Goal: Transaction & Acquisition: Purchase product/service

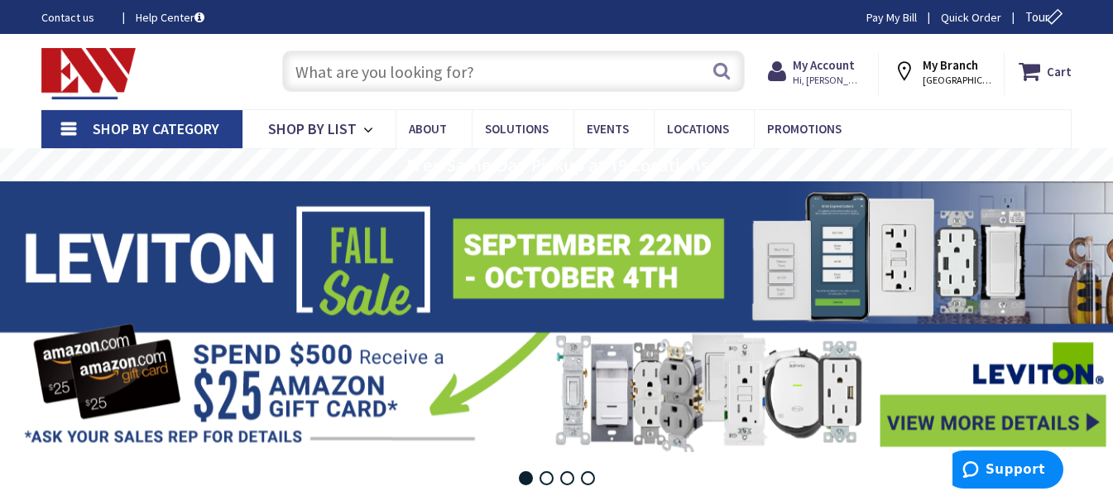
click at [70, 129] on link "Shop By Category" at bounding box center [141, 129] width 201 height 38
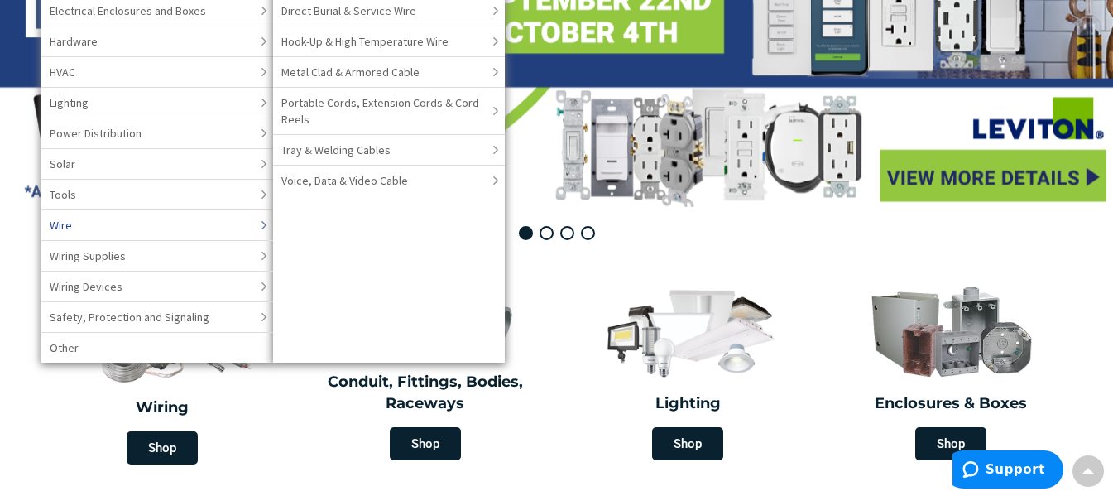
scroll to position [247, 0]
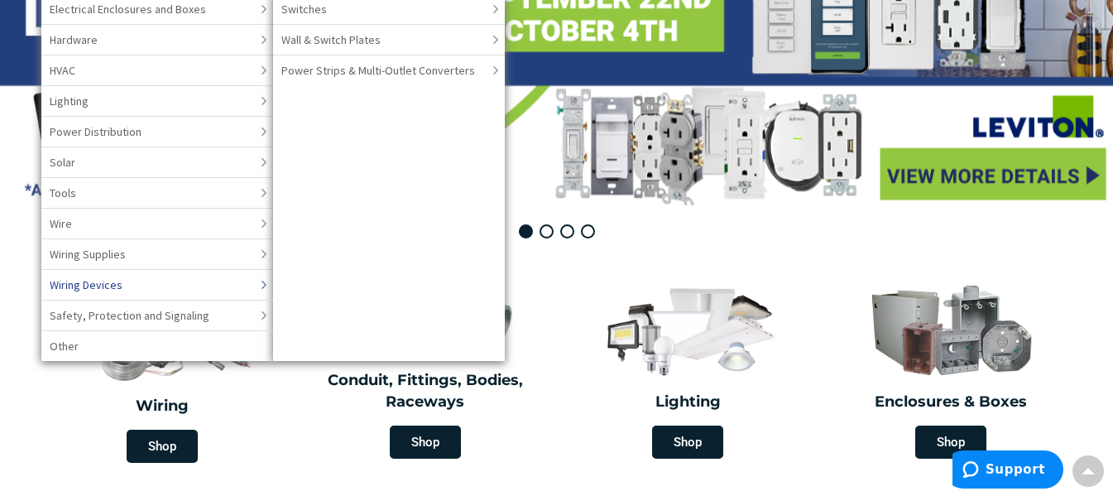
click at [103, 280] on span "Wiring Devices" at bounding box center [86, 284] width 73 height 17
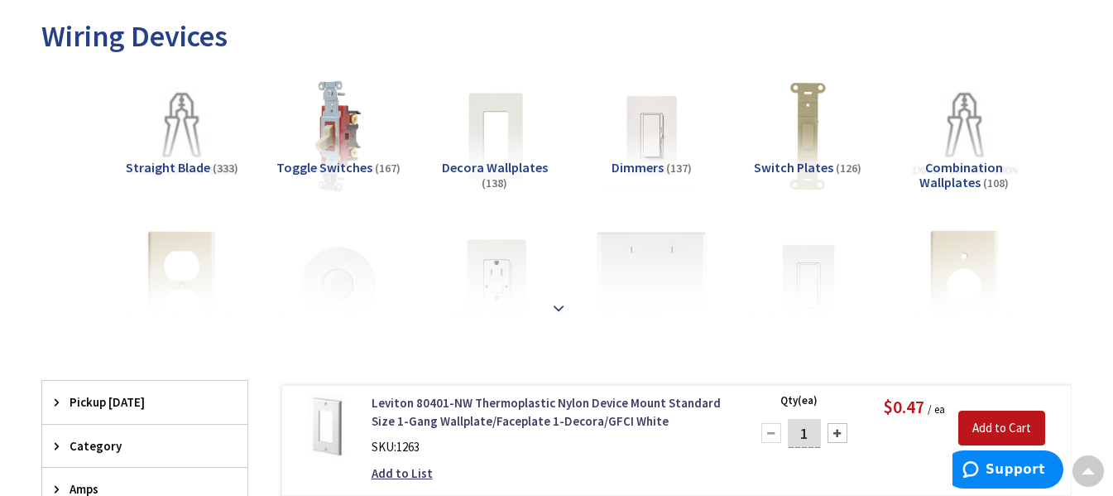
click at [563, 311] on strong at bounding box center [559, 308] width 20 height 18
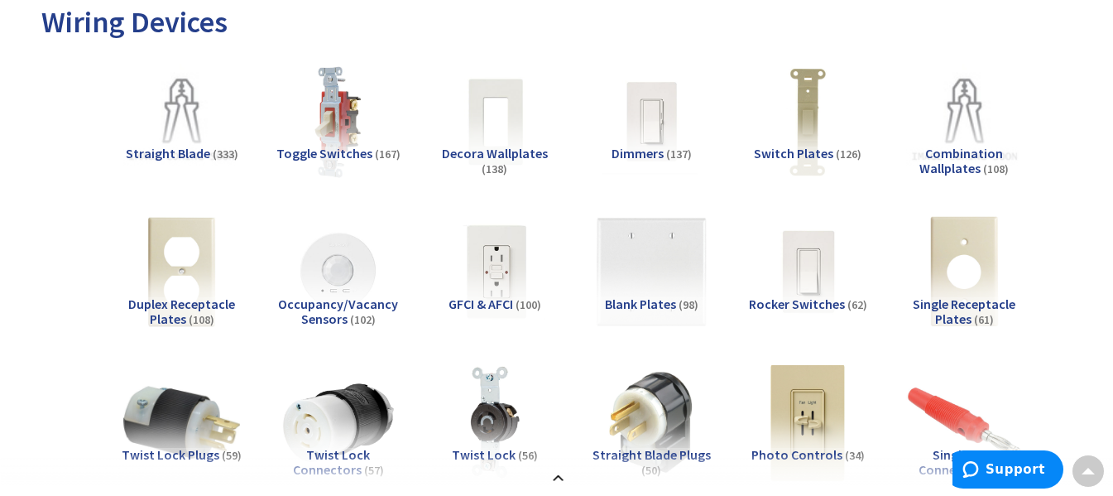
scroll to position [247, 0]
click at [805, 300] on span "Rocker Switches" at bounding box center [797, 303] width 96 height 17
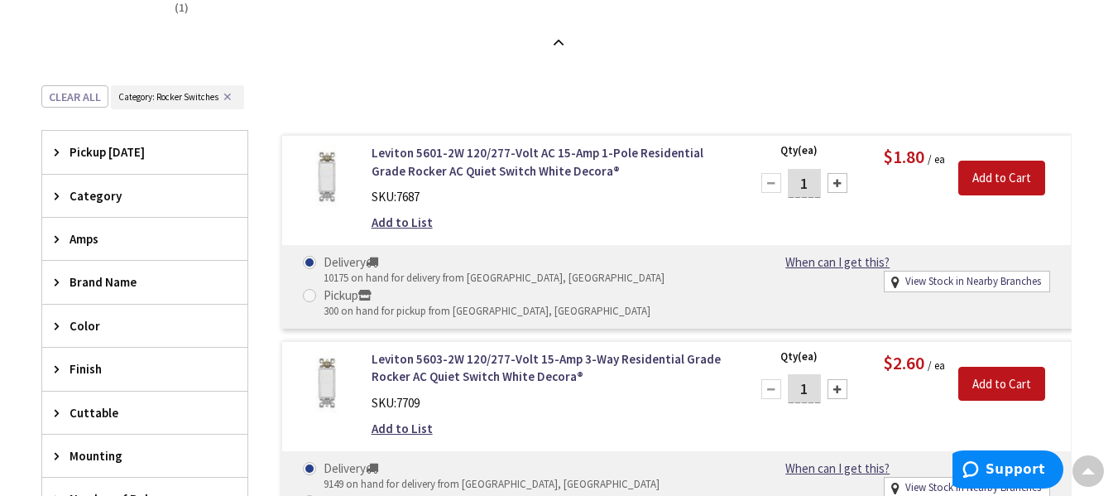
scroll to position [1615, 0]
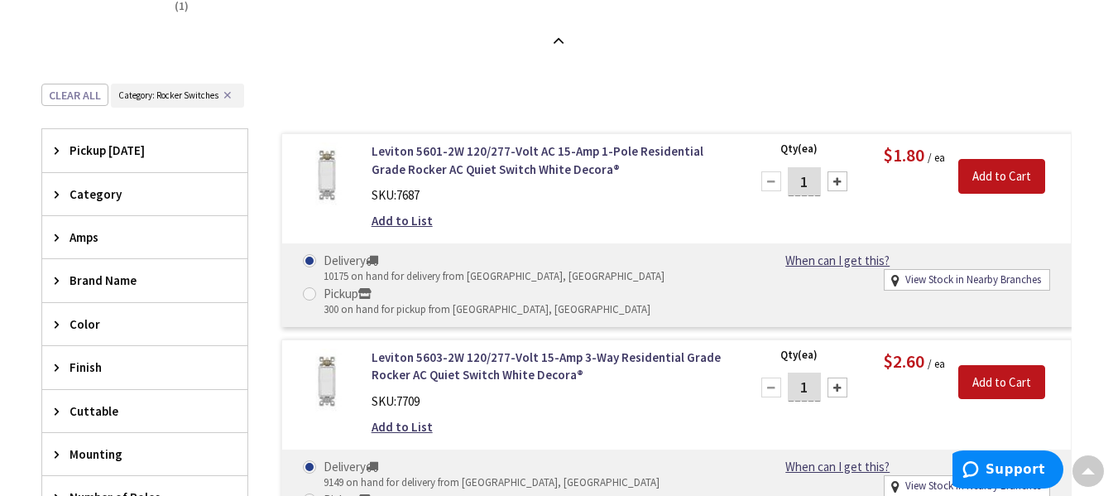
drag, startPoint x: 813, startPoint y: 174, endPoint x: 785, endPoint y: 182, distance: 29.3
click at [785, 182] on div "1" at bounding box center [804, 181] width 99 height 33
type input "50"
click at [994, 173] on input "Add to Cart" at bounding box center [1001, 176] width 87 height 35
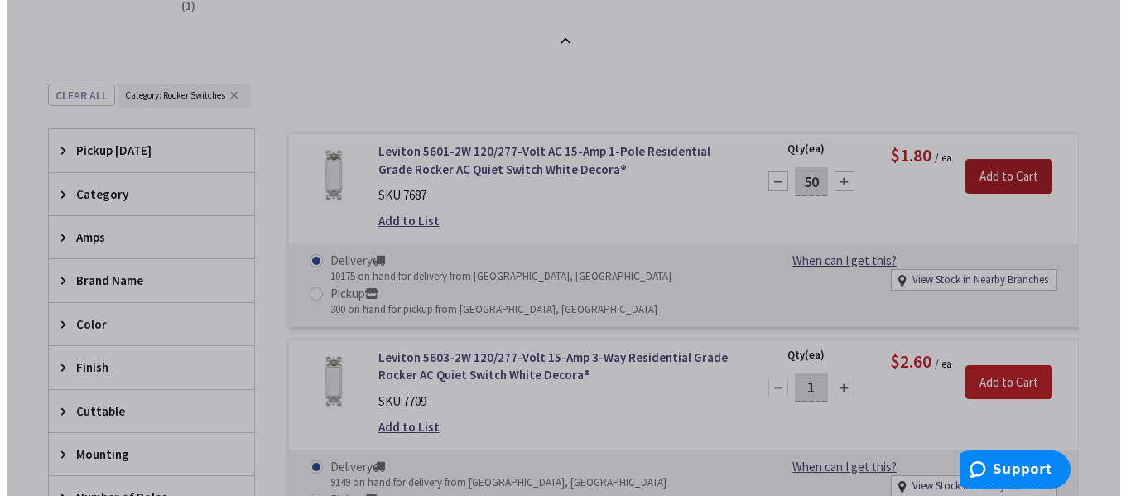
scroll to position [1613, 0]
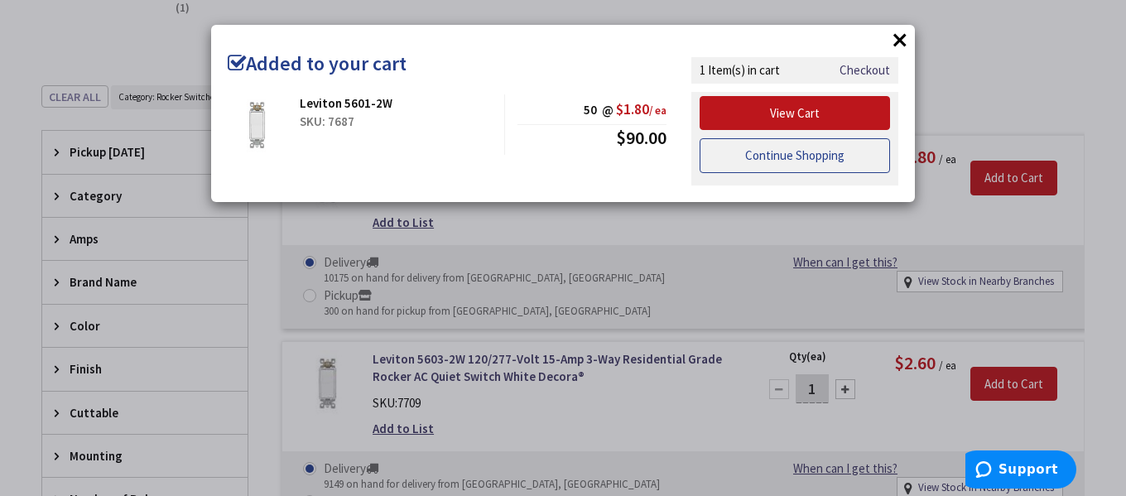
click at [808, 154] on link "Continue Shopping" at bounding box center [794, 155] width 190 height 35
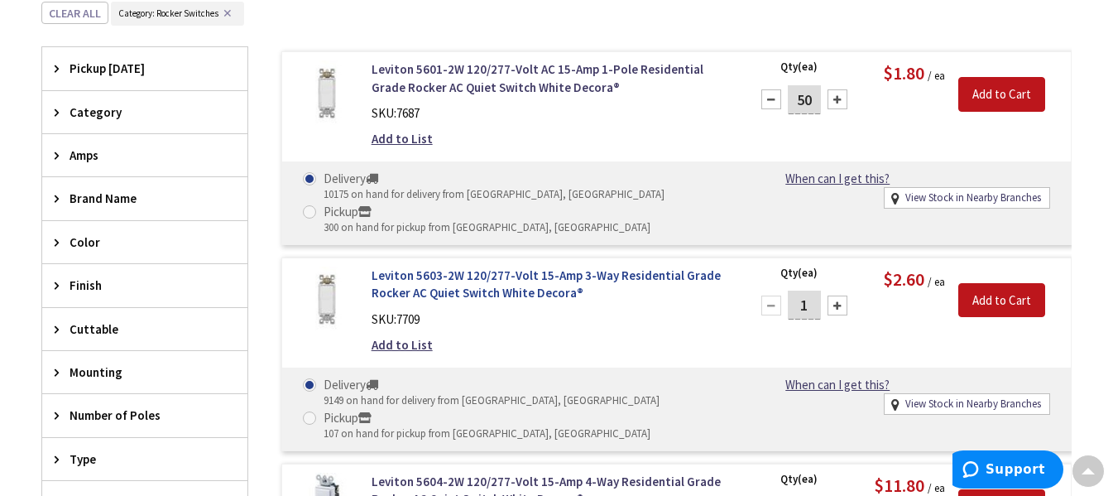
scroll to position [1697, 0]
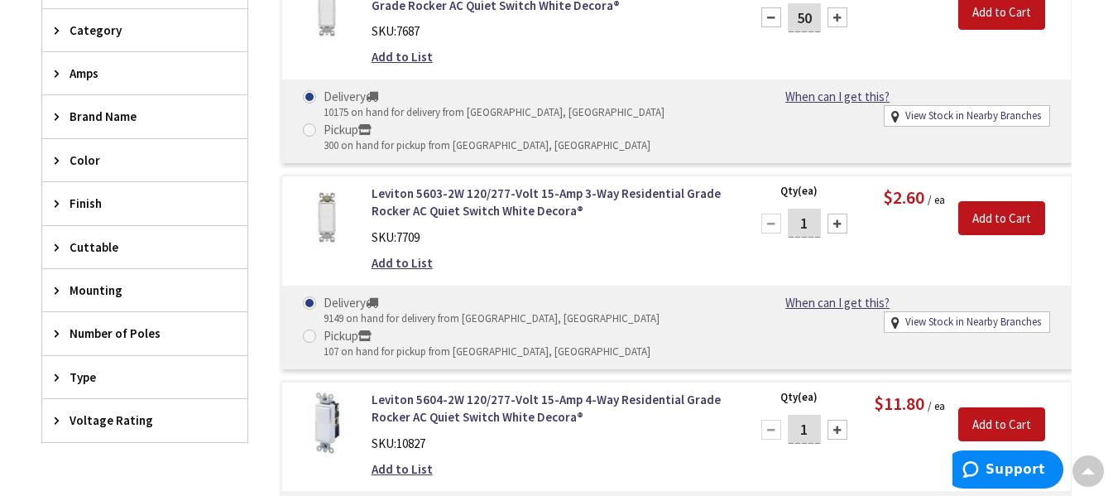
click at [814, 228] on input "1" at bounding box center [804, 223] width 33 height 29
type input "30"
click at [991, 213] on input "Add to Cart" at bounding box center [1001, 217] width 87 height 35
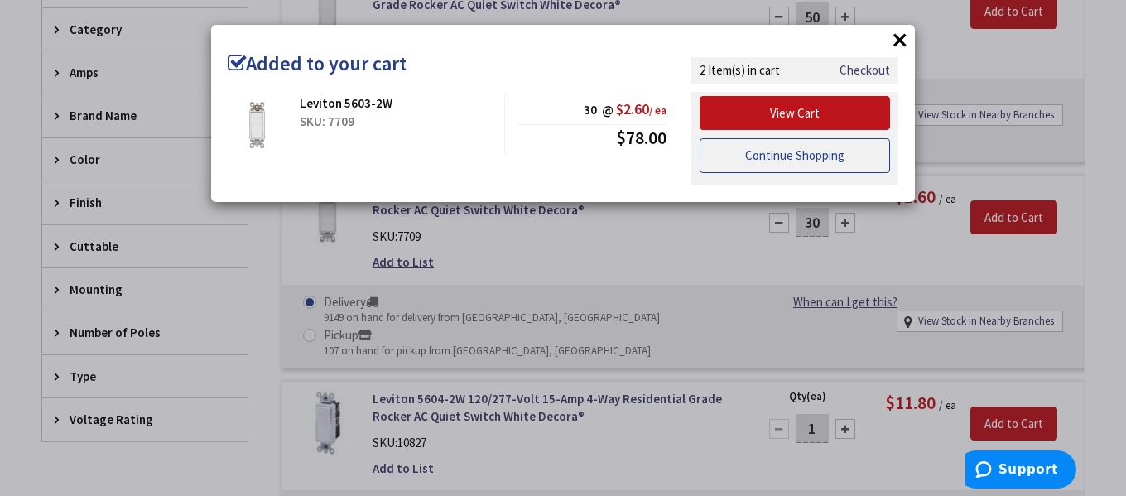
click at [776, 161] on link "Continue Shopping" at bounding box center [794, 155] width 190 height 35
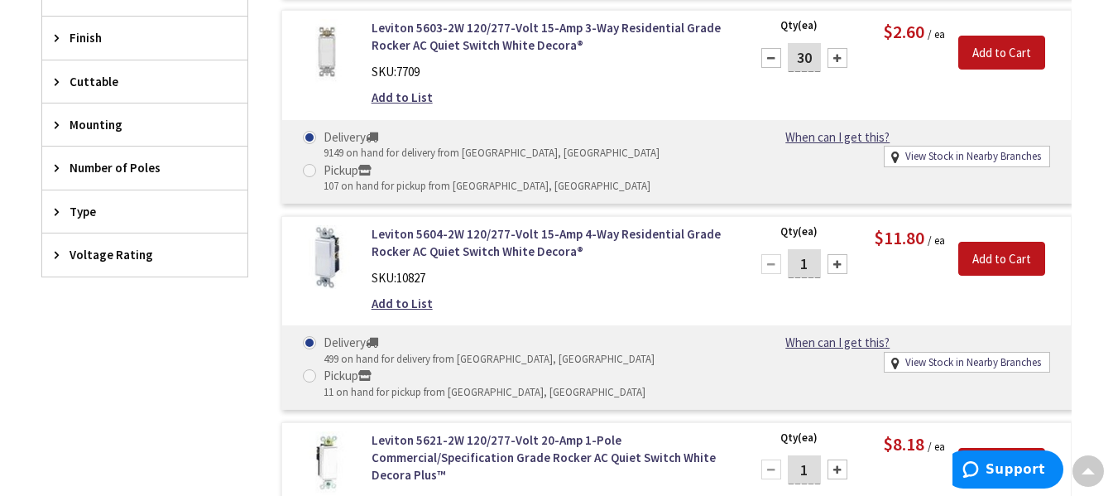
click at [812, 258] on input "1" at bounding box center [804, 263] width 33 height 29
type input "10"
click at [1005, 252] on input "Add to Cart" at bounding box center [1001, 258] width 87 height 35
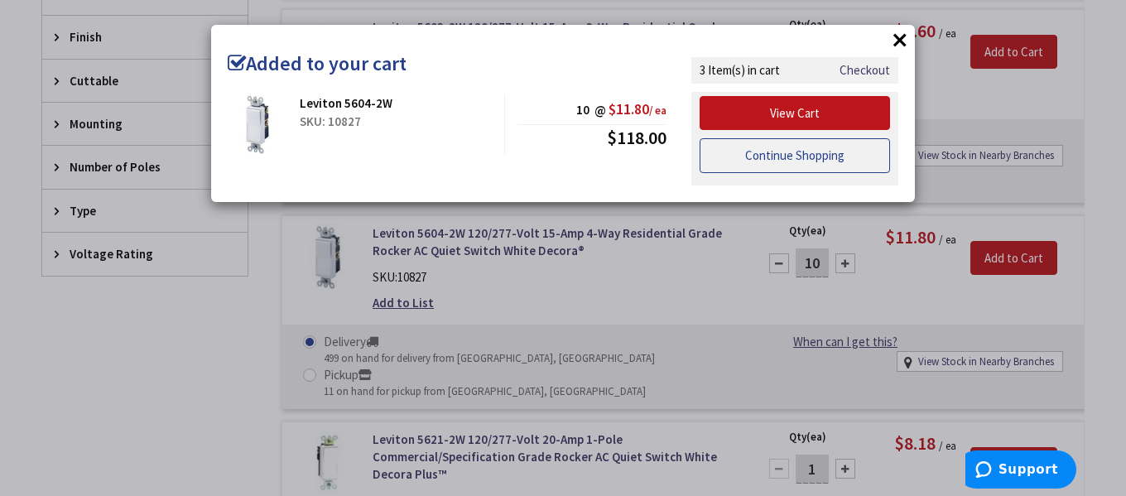
click at [756, 150] on link "Continue Shopping" at bounding box center [794, 155] width 190 height 35
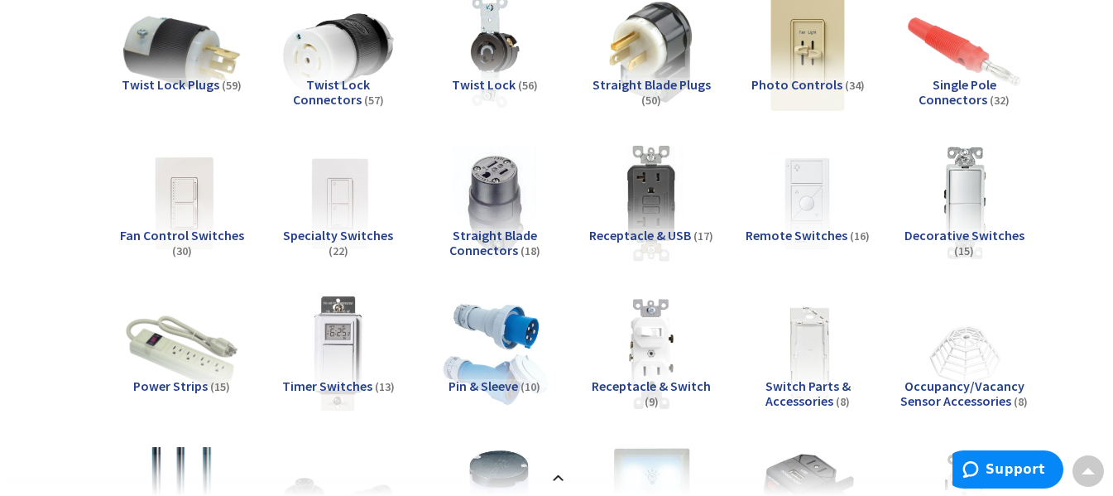
scroll to position [617, 0]
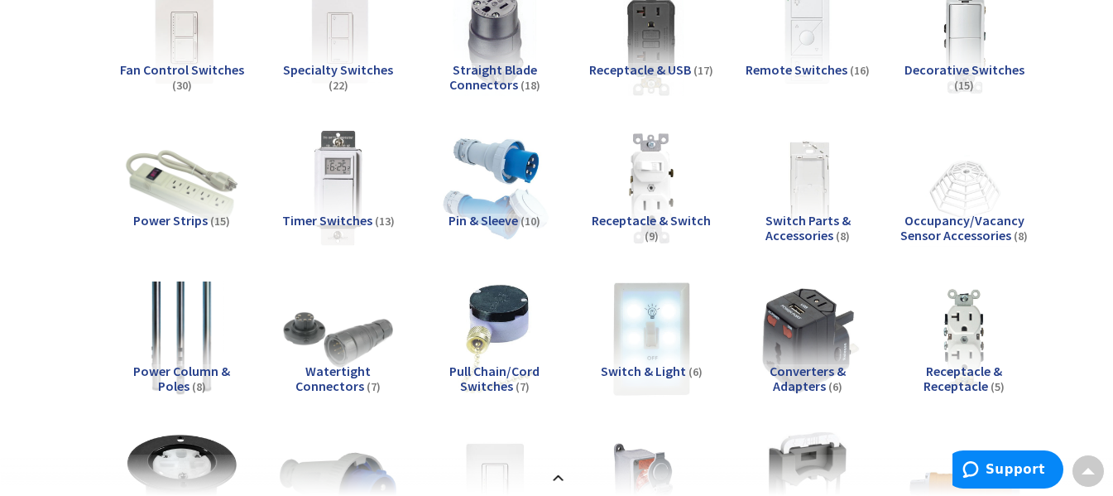
click at [659, 367] on span "Switch & Light" at bounding box center [643, 371] width 85 height 17
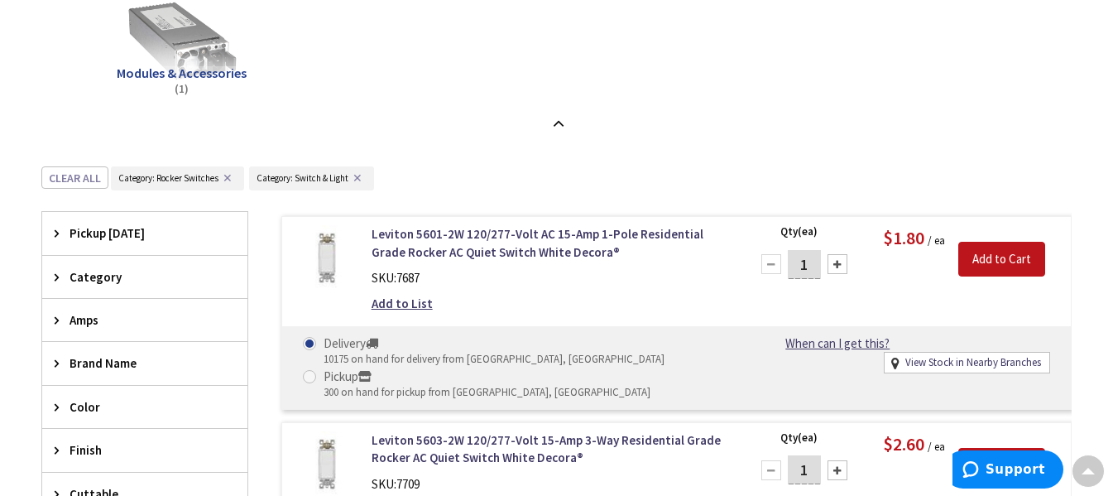
scroll to position [1533, 0]
click at [223, 179] on button "✕" at bounding box center [227, 177] width 18 height 12
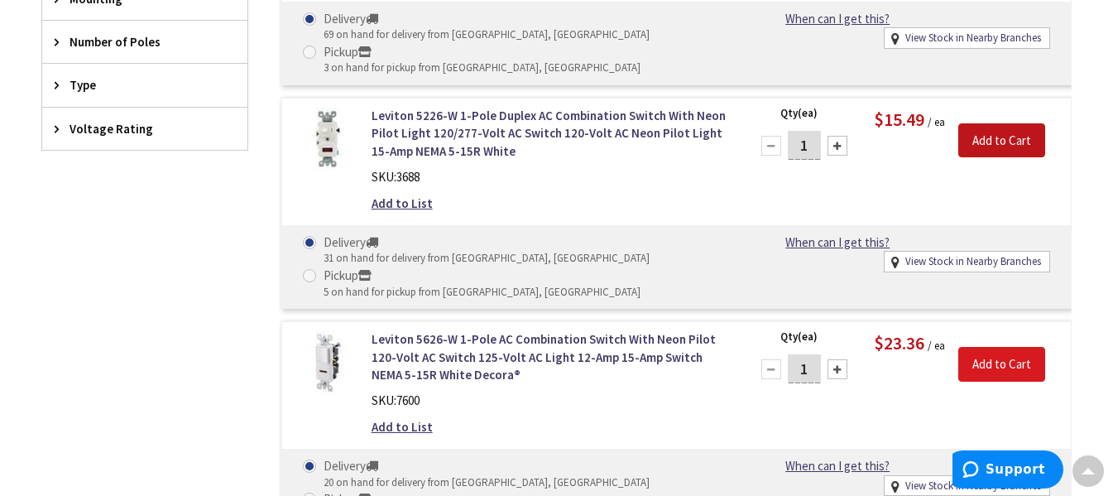
scroll to position [2028, 0]
click at [1004, 346] on input "Add to Cart" at bounding box center [1001, 363] width 87 height 35
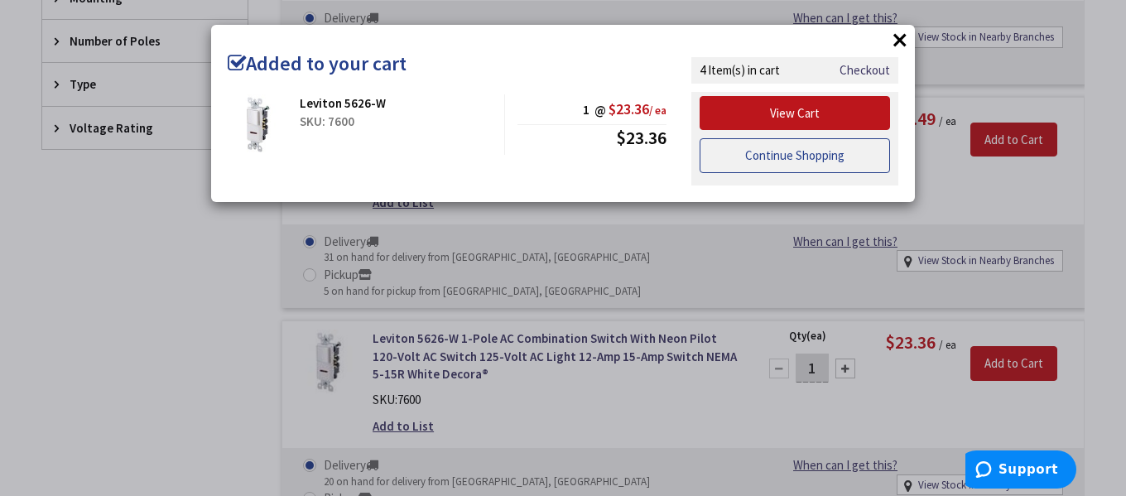
click at [828, 154] on link "Continue Shopping" at bounding box center [794, 155] width 190 height 35
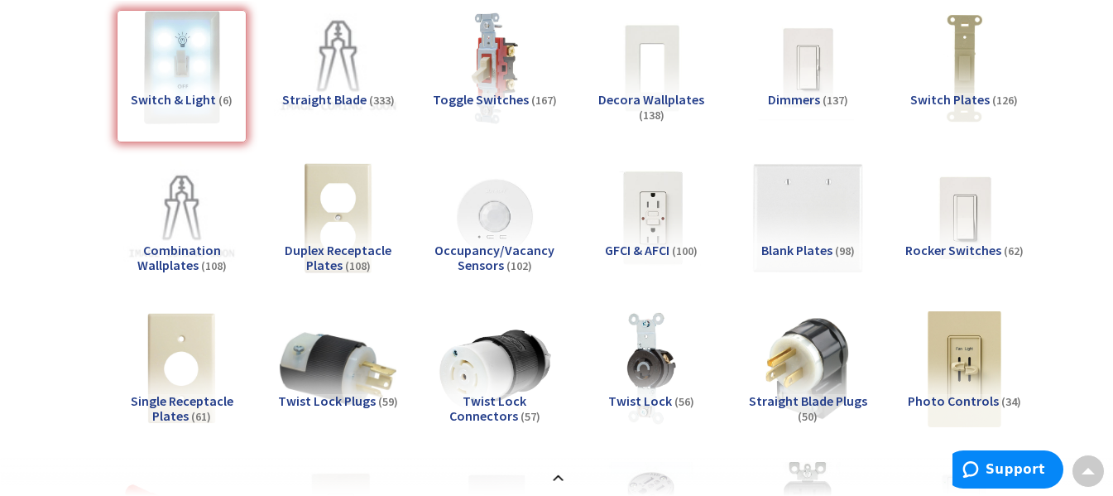
click at [350, 86] on img at bounding box center [338, 67] width 129 height 129
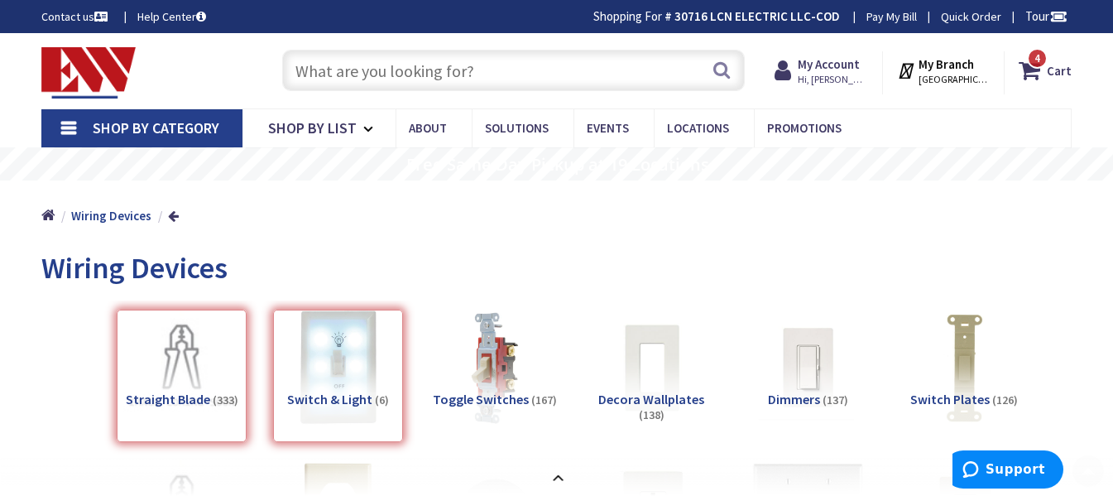
scroll to position [0, 0]
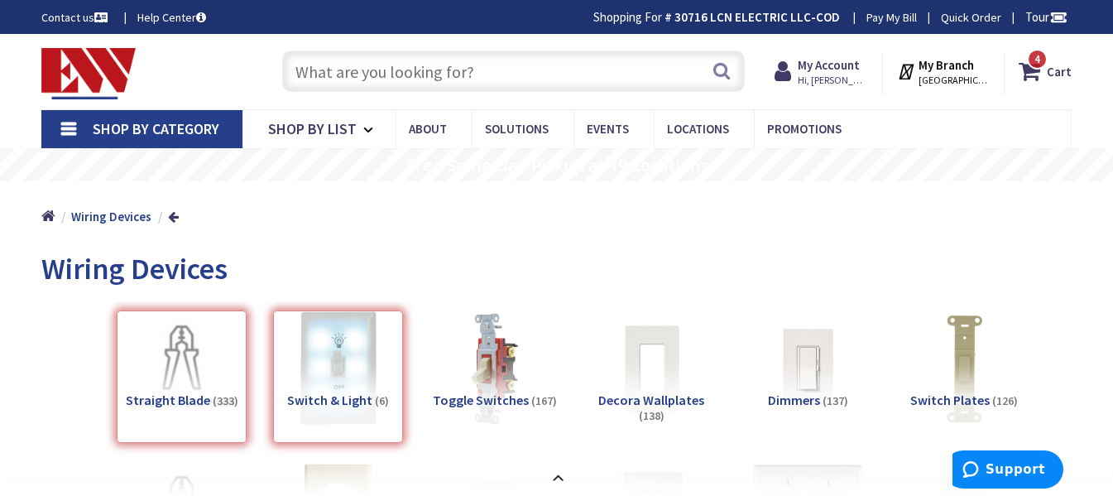
click at [65, 56] on img at bounding box center [88, 73] width 94 height 51
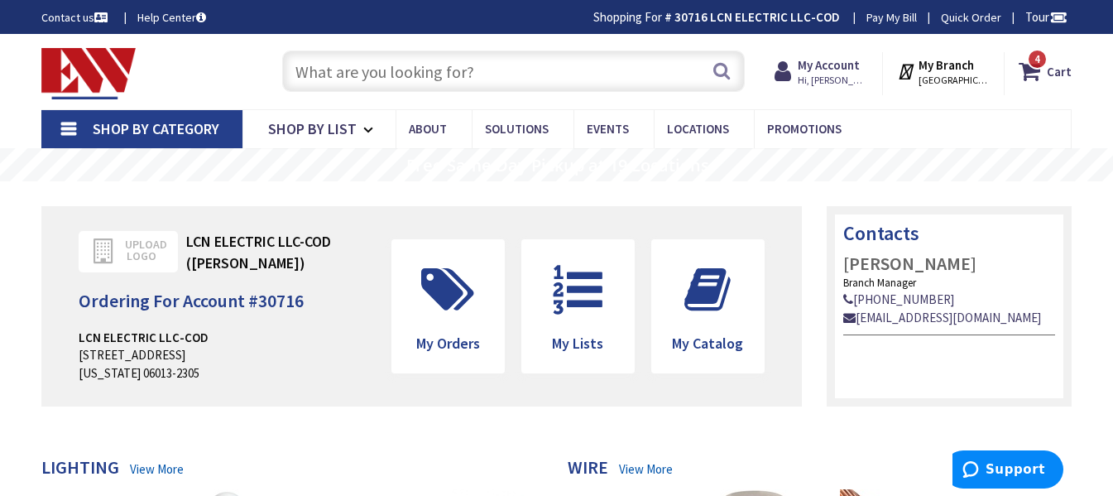
click at [70, 127] on link "Shop By Category" at bounding box center [141, 129] width 201 height 38
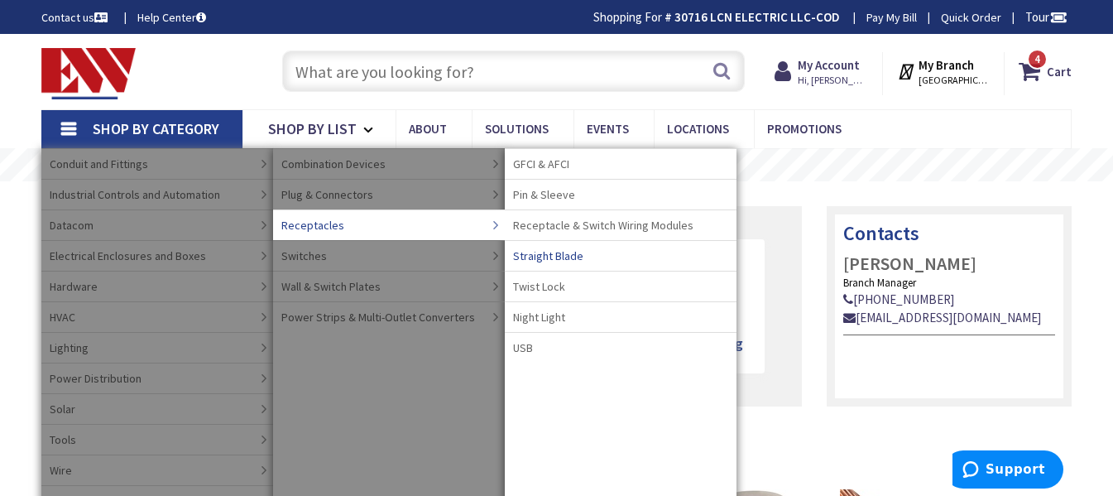
click at [540, 252] on span "Straight Blade" at bounding box center [548, 255] width 70 height 17
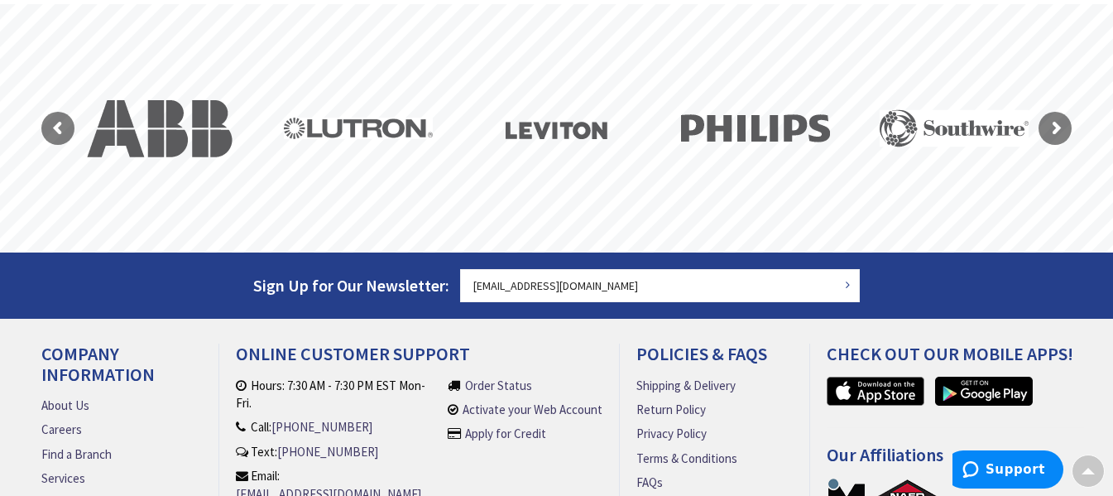
scroll to position [1572, 0]
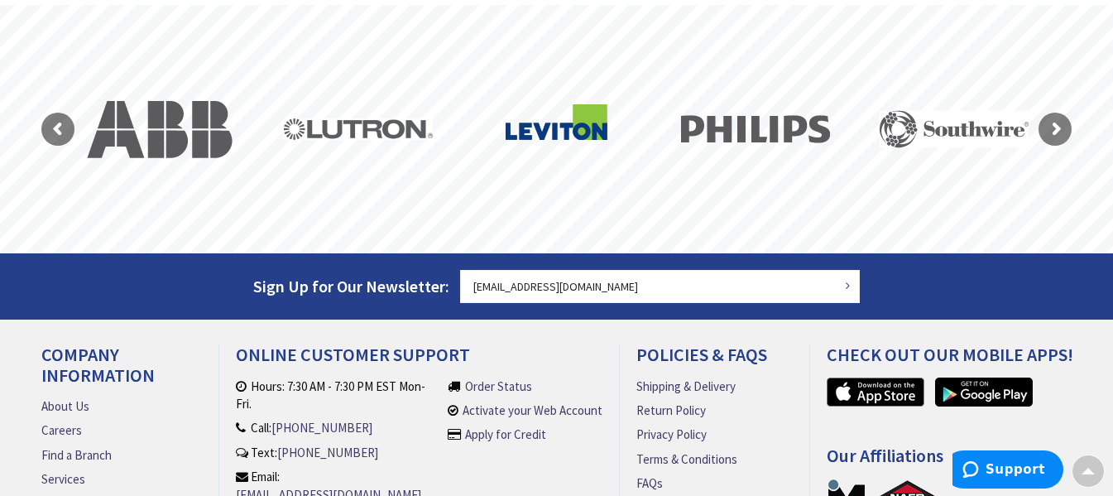
click at [540, 133] on rs-layer at bounding box center [557, 129] width 166 height 166
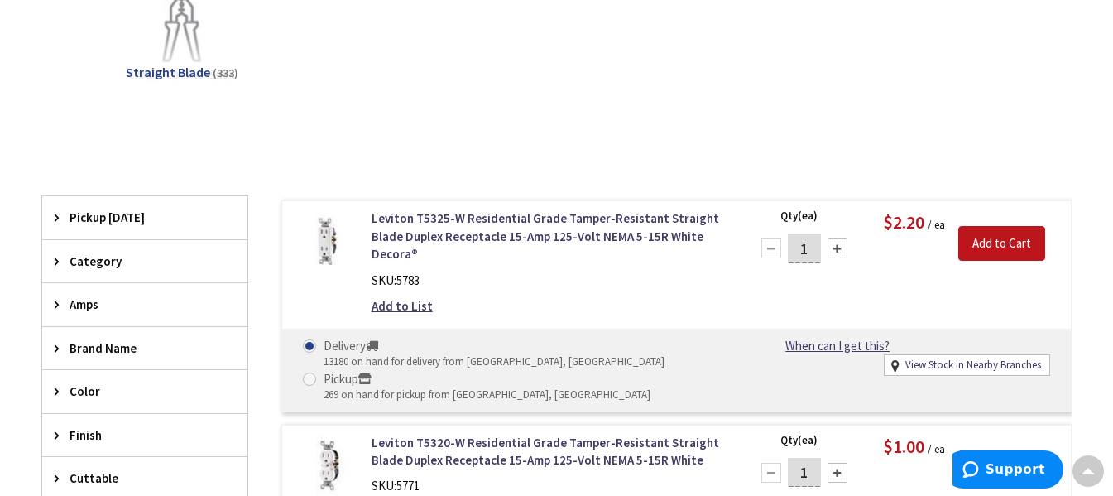
drag, startPoint x: 812, startPoint y: 254, endPoint x: 795, endPoint y: 255, distance: 17.4
click at [801, 255] on input "1" at bounding box center [804, 248] width 33 height 29
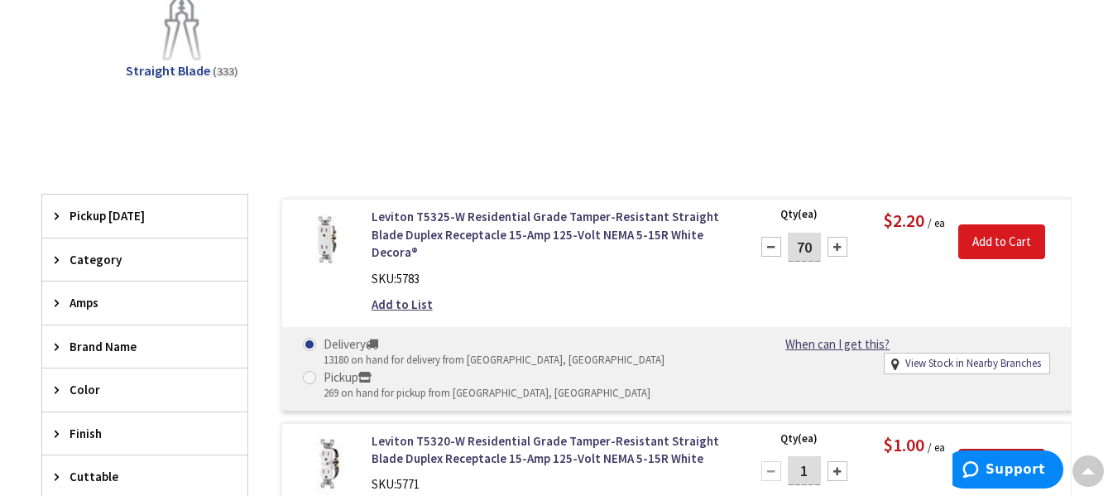
type input "70"
click at [1028, 238] on input "Add to Cart" at bounding box center [1001, 241] width 87 height 35
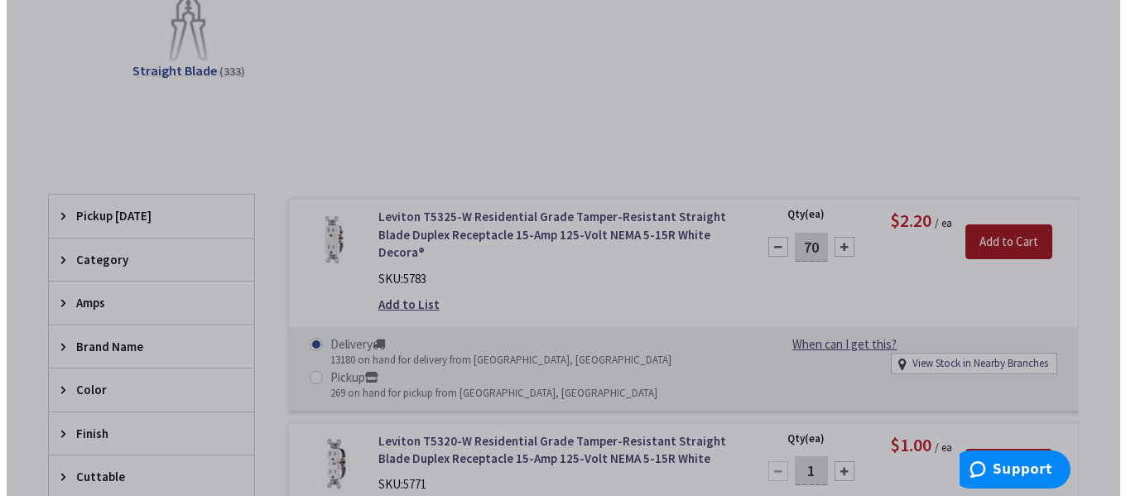
scroll to position [328, 0]
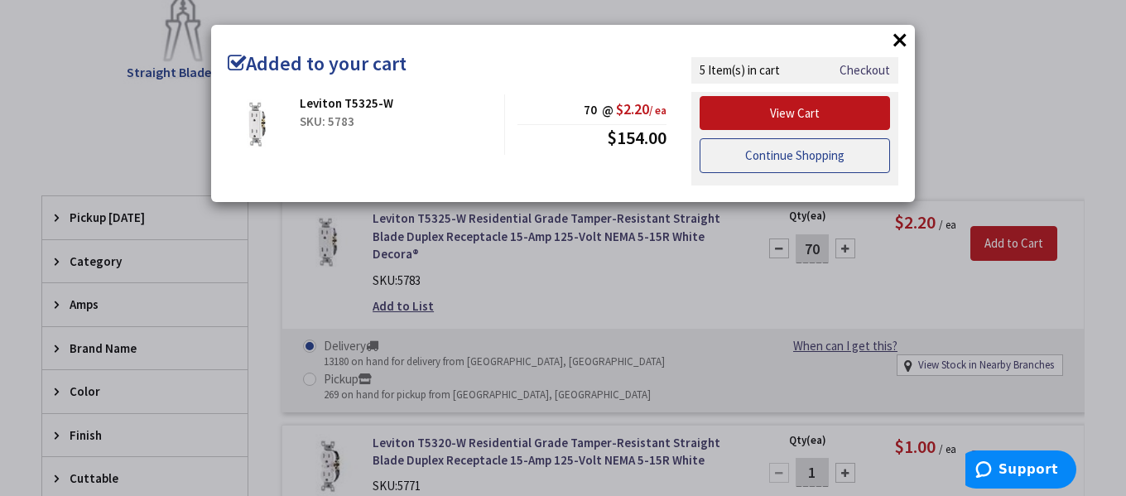
click at [832, 153] on link "Continue Shopping" at bounding box center [794, 155] width 190 height 35
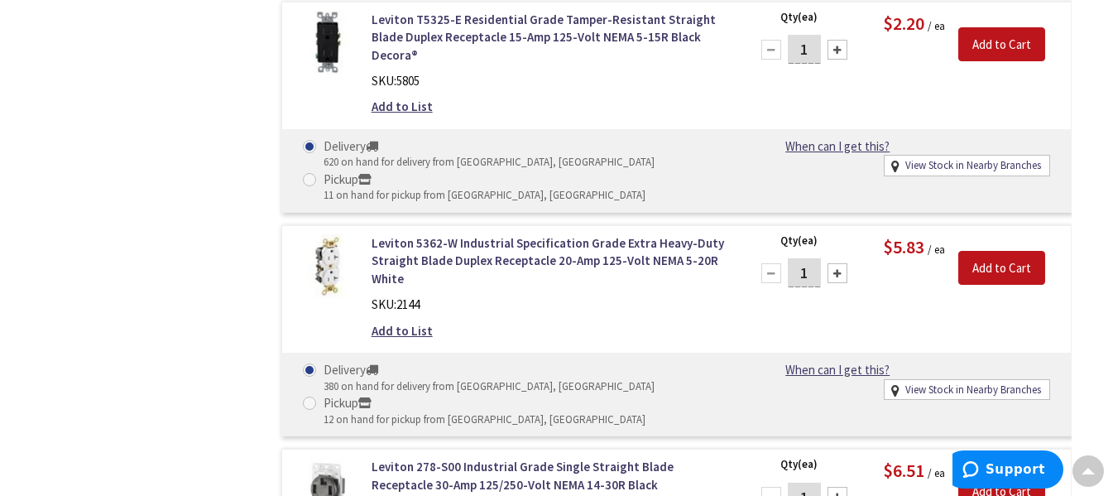
scroll to position [2729, 0]
click at [1013, 473] on input "Add to Cart" at bounding box center [1001, 490] width 87 height 35
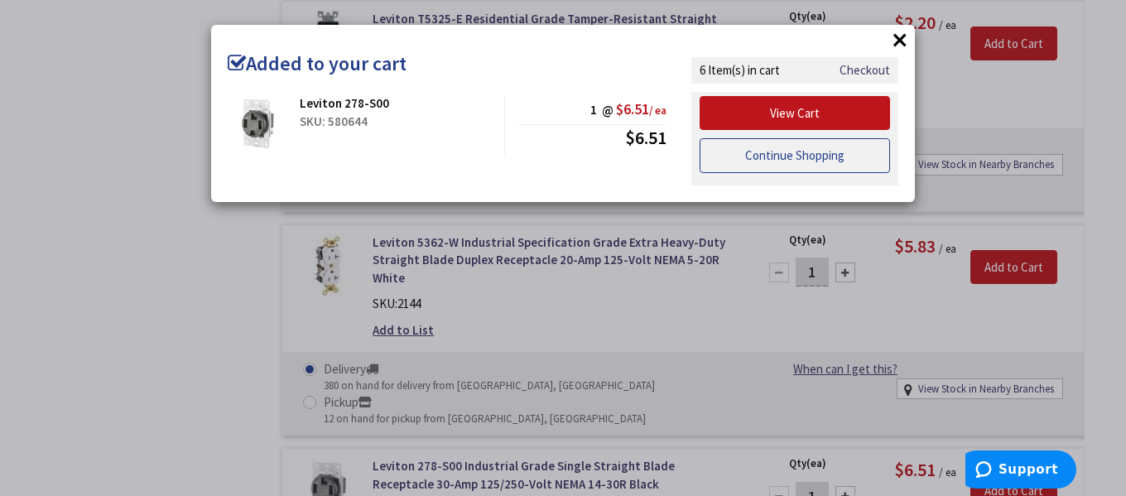
click at [819, 156] on link "Continue Shopping" at bounding box center [794, 155] width 190 height 35
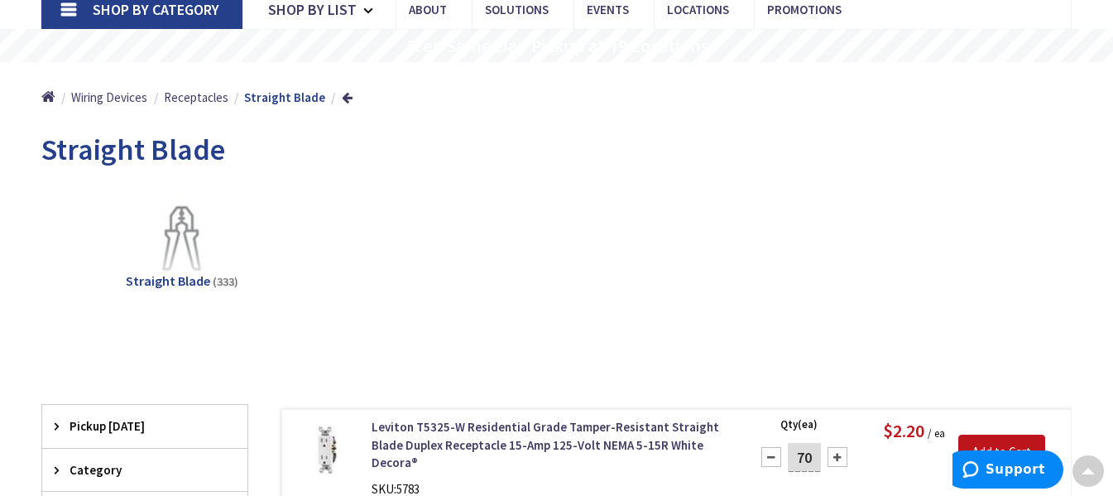
scroll to position [0, 0]
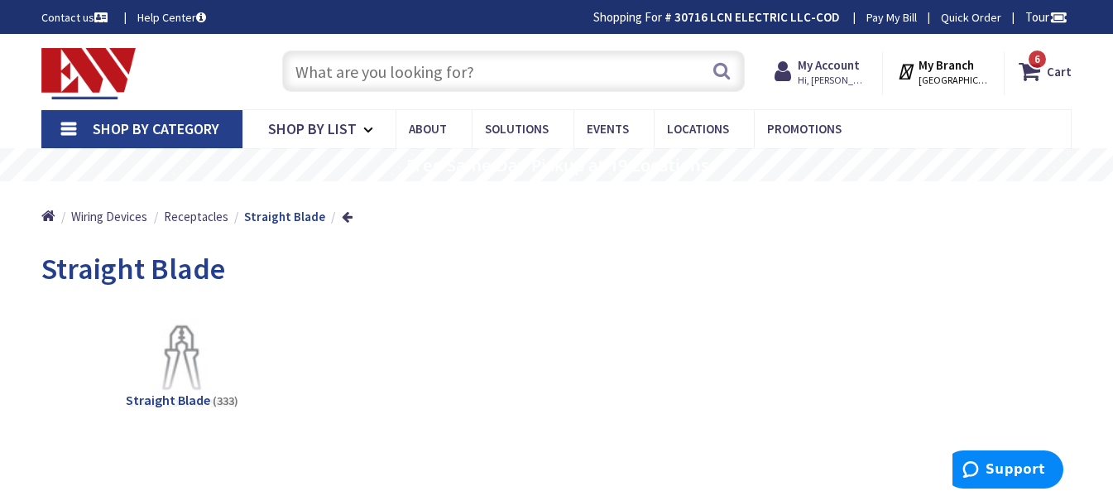
click at [515, 78] on input "text" at bounding box center [513, 70] width 463 height 41
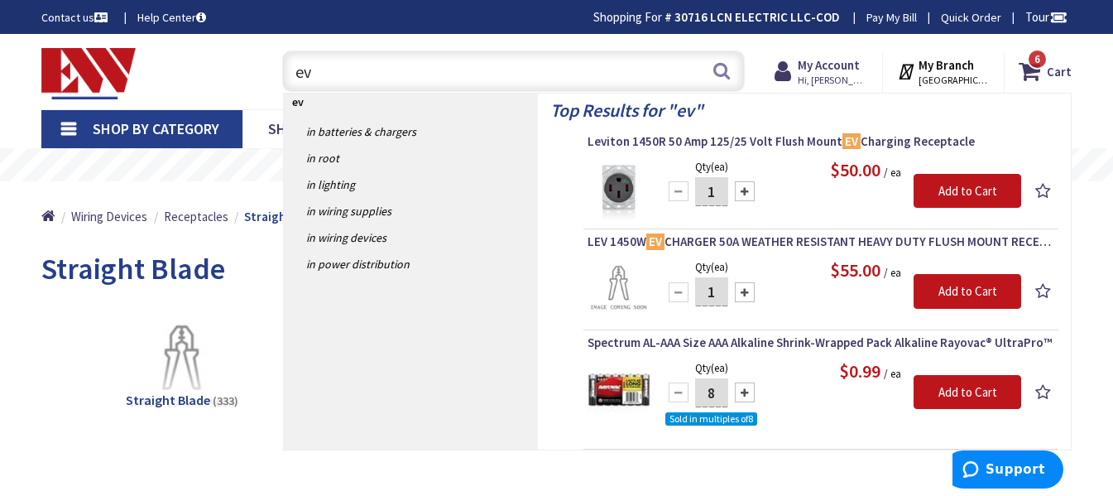
type input "ev"
click at [723, 190] on input "1" at bounding box center [711, 191] width 33 height 29
type input "2"
click at [948, 185] on input "Add to Cart" at bounding box center [968, 191] width 108 height 35
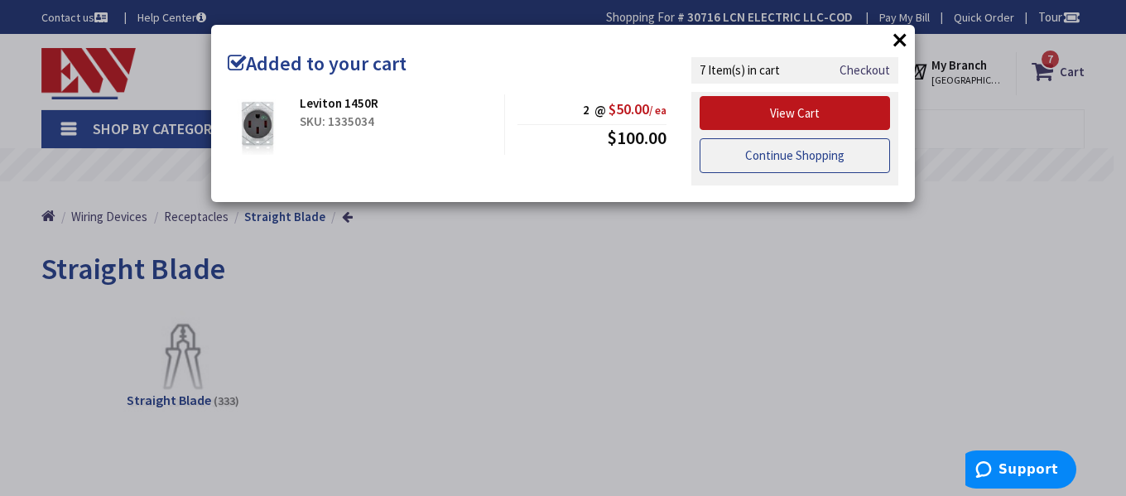
click at [758, 152] on link "Continue Shopping" at bounding box center [794, 155] width 190 height 35
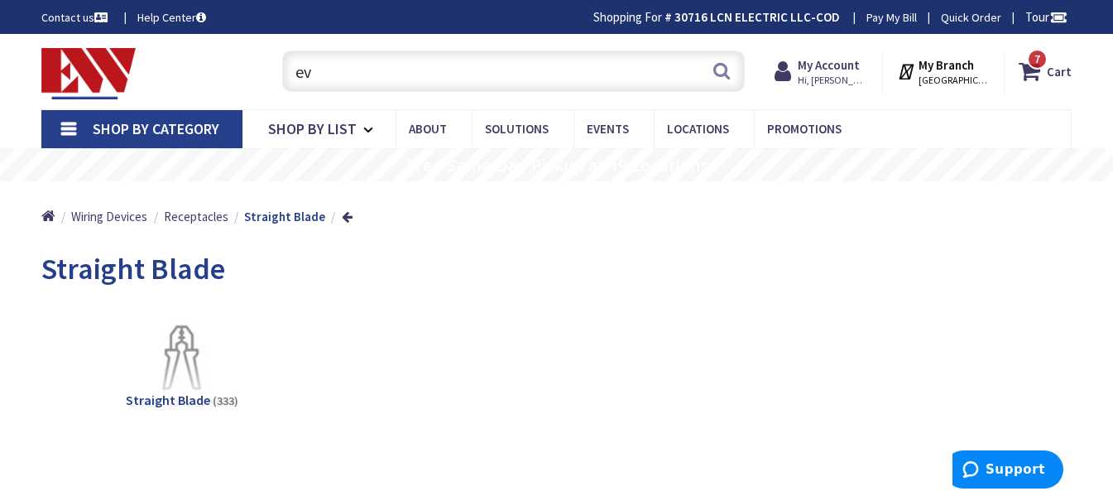
click at [373, 89] on input "ev" at bounding box center [513, 70] width 463 height 41
type input "e"
click at [171, 216] on span "Receptacles" at bounding box center [196, 217] width 65 height 16
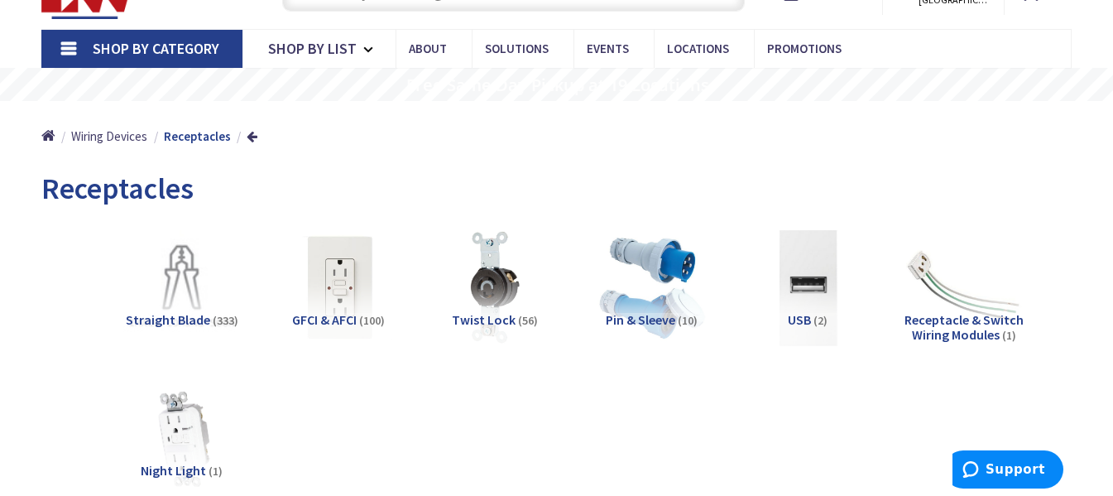
scroll to position [81, 0]
click at [326, 300] on img at bounding box center [338, 287] width 129 height 129
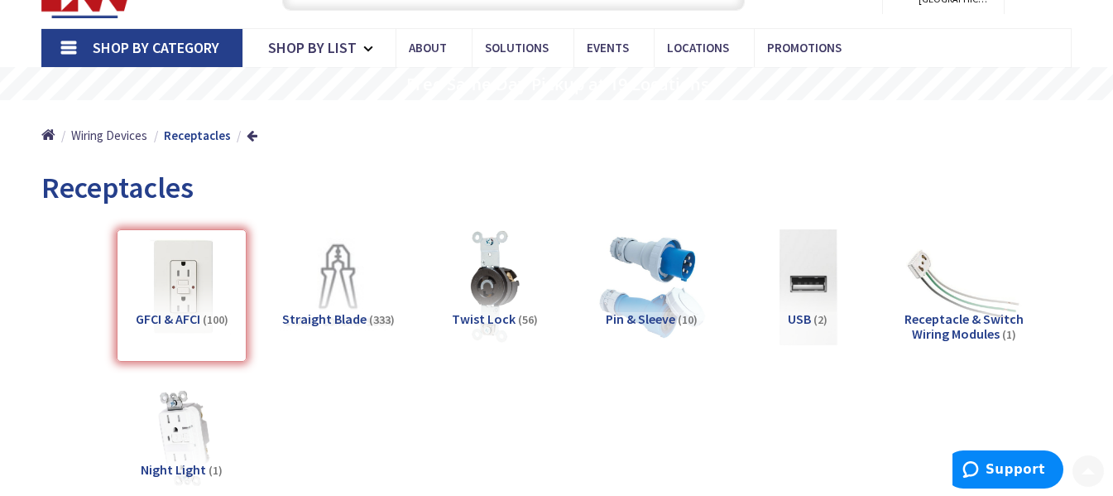
scroll to position [644, 0]
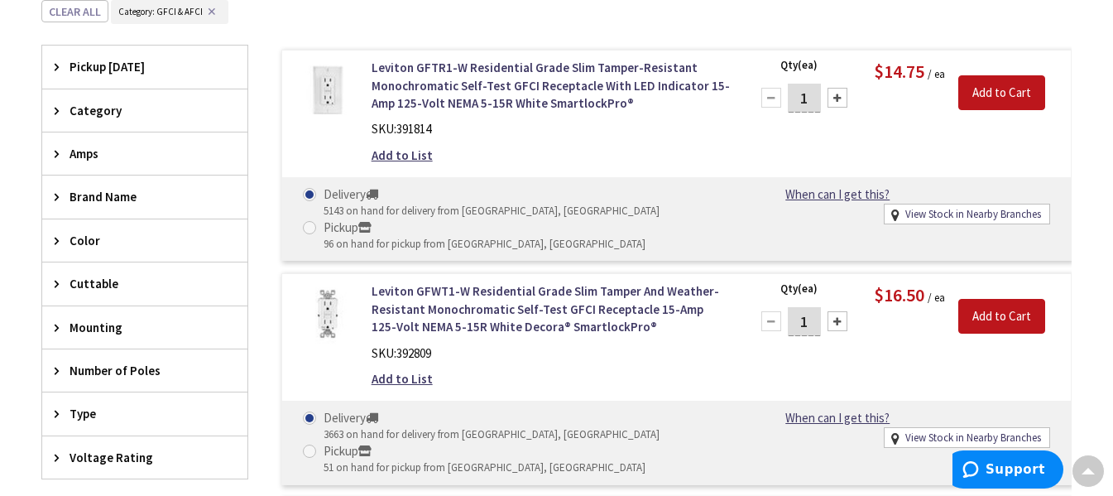
click at [811, 99] on input "1" at bounding box center [804, 98] width 33 height 29
type input "10"
click at [1005, 92] on input "Add to Cart" at bounding box center [1001, 92] width 87 height 35
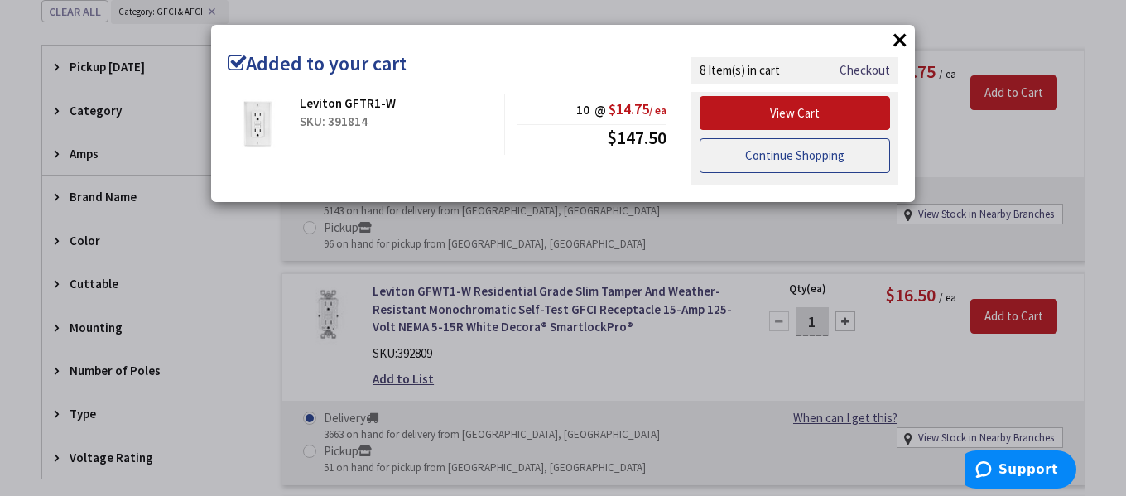
click at [785, 149] on link "Continue Shopping" at bounding box center [794, 155] width 190 height 35
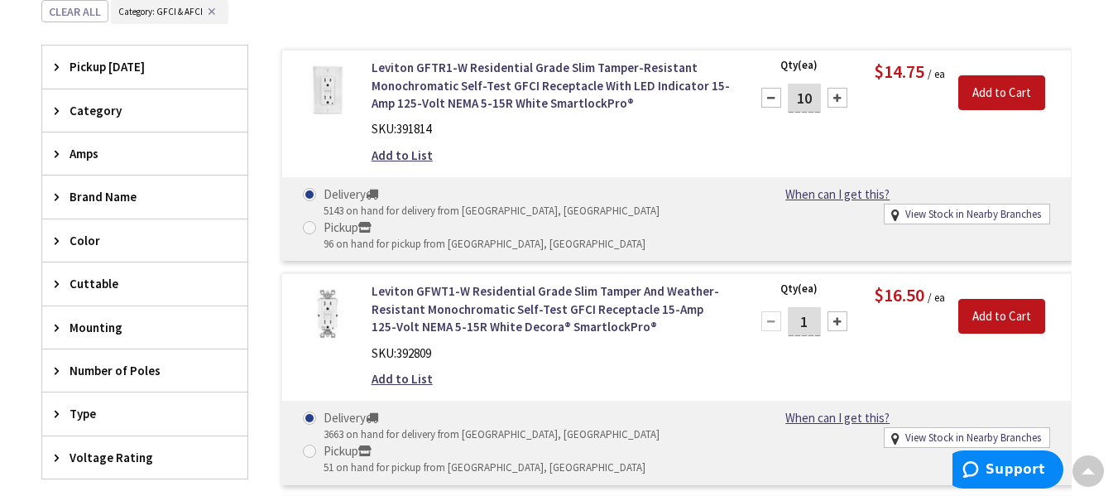
click at [805, 317] on input "1" at bounding box center [804, 321] width 33 height 29
type input "10"
click at [983, 320] on input "Add to Cart" at bounding box center [1001, 316] width 87 height 35
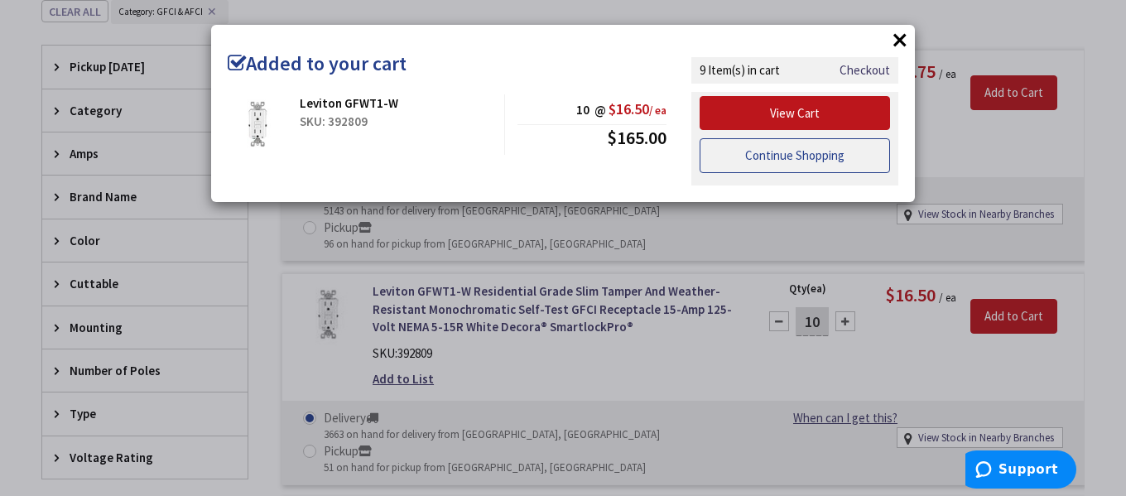
click at [825, 157] on link "Continue Shopping" at bounding box center [794, 155] width 190 height 35
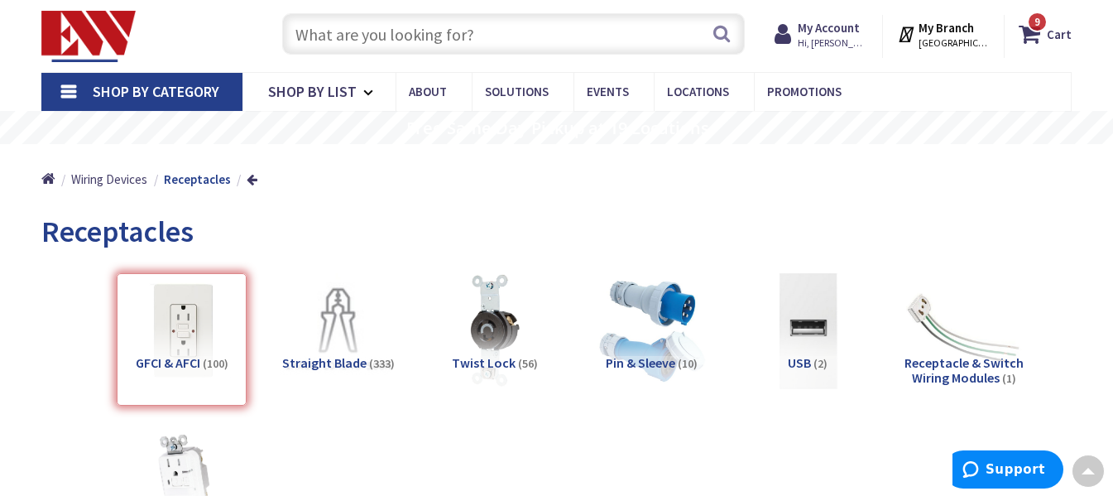
scroll to position [0, 0]
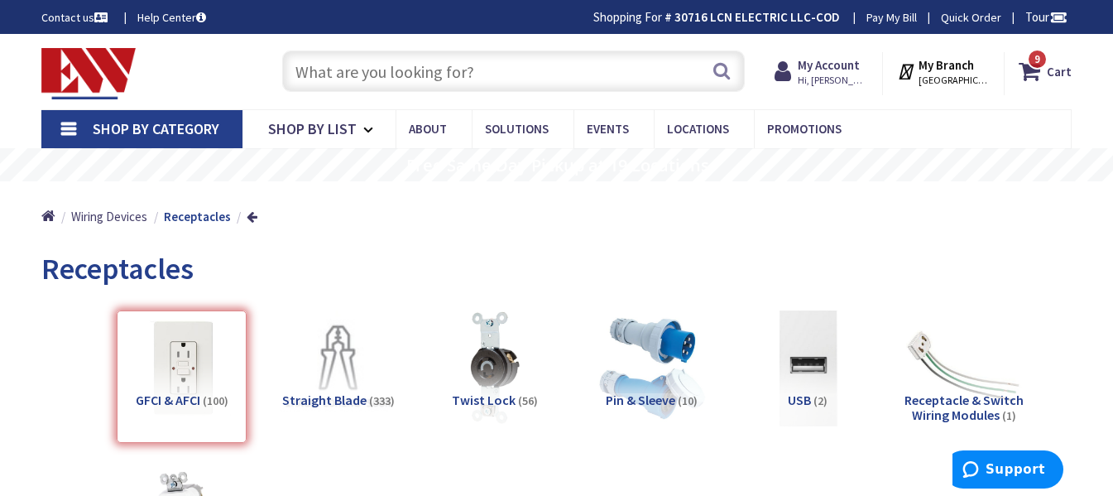
click at [508, 78] on input "text" at bounding box center [513, 70] width 463 height 41
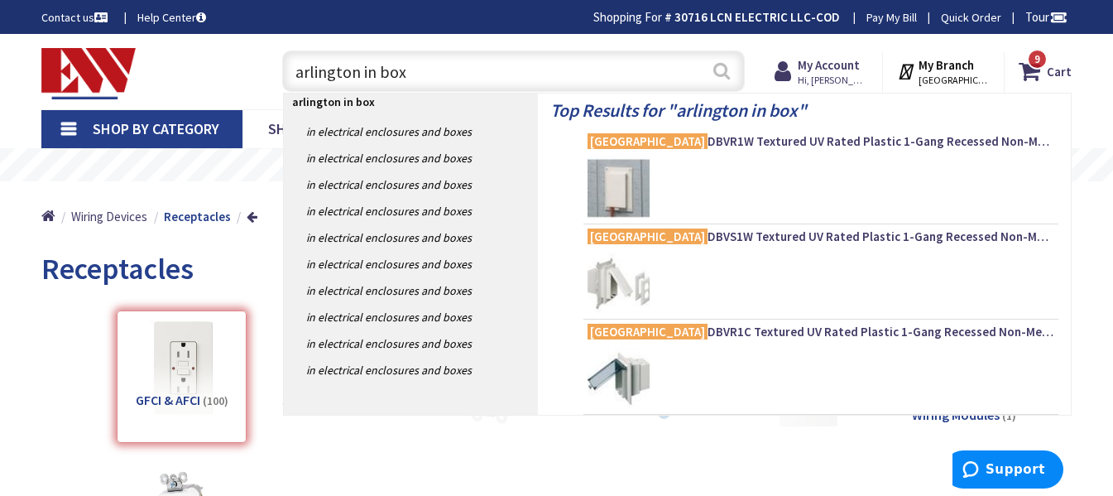
type input "arlington in box"
click at [716, 70] on button "Search" at bounding box center [722, 70] width 22 height 37
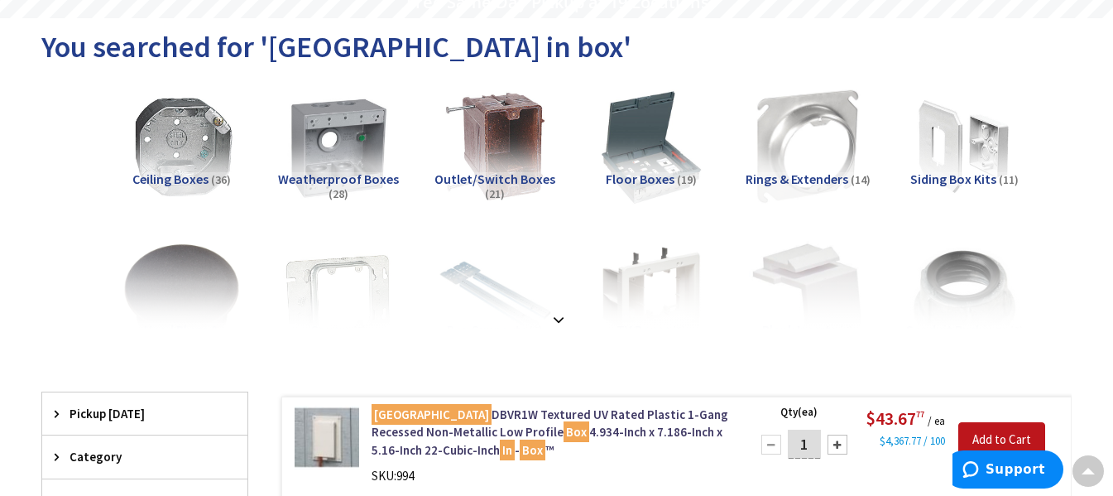
scroll to position [164, 0]
click at [549, 316] on strong at bounding box center [559, 319] width 20 height 18
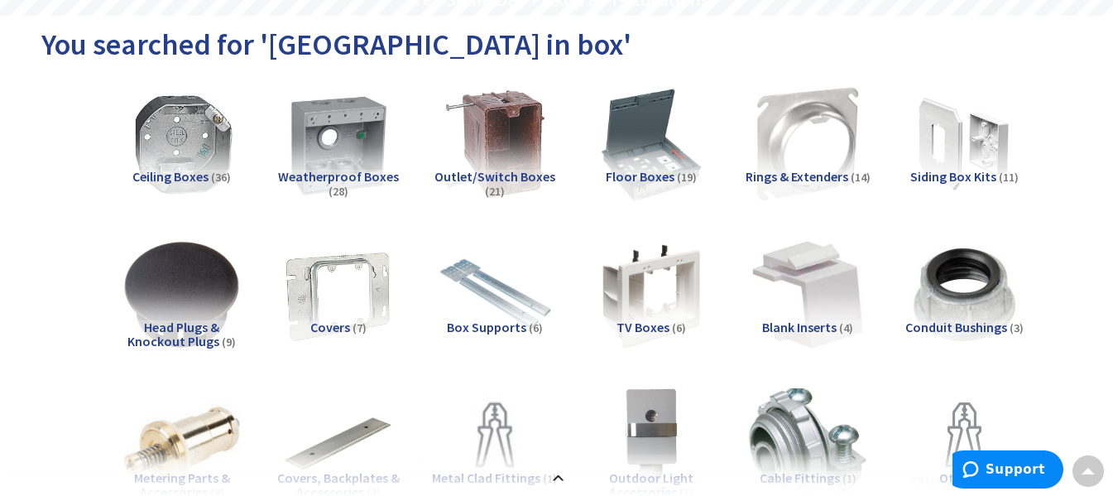
scroll to position [165, 0]
click at [951, 172] on span "Siding Box Kits" at bounding box center [953, 177] width 86 height 17
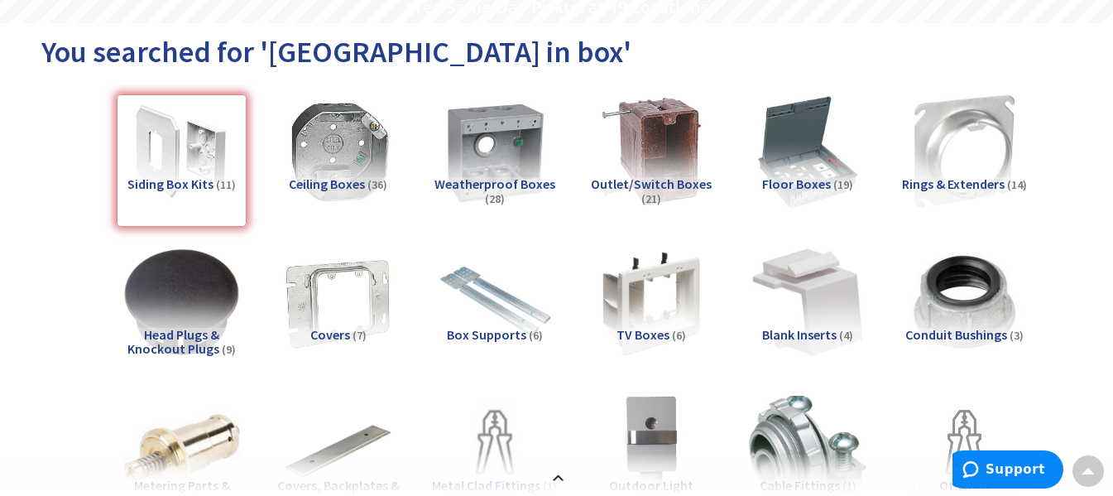
scroll to position [157, 0]
click at [497, 177] on span "Weatherproof Boxes" at bounding box center [495, 184] width 121 height 17
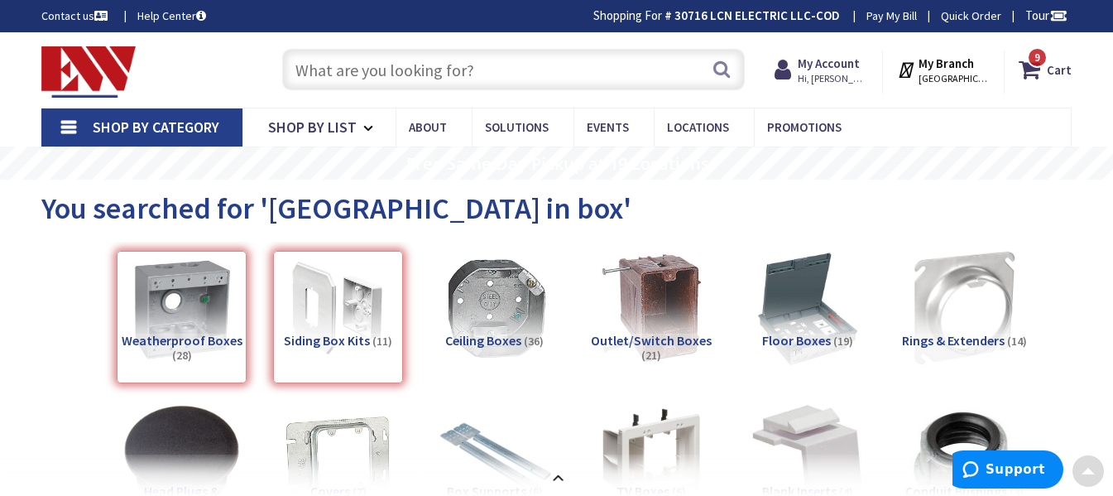
scroll to position [0, 0]
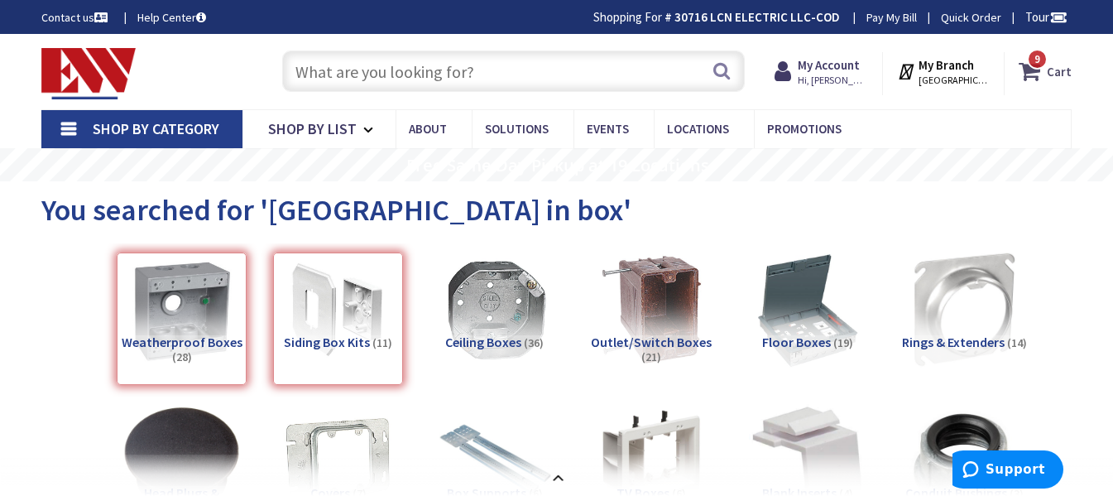
click at [1056, 70] on strong "Cart" at bounding box center [1059, 71] width 25 height 30
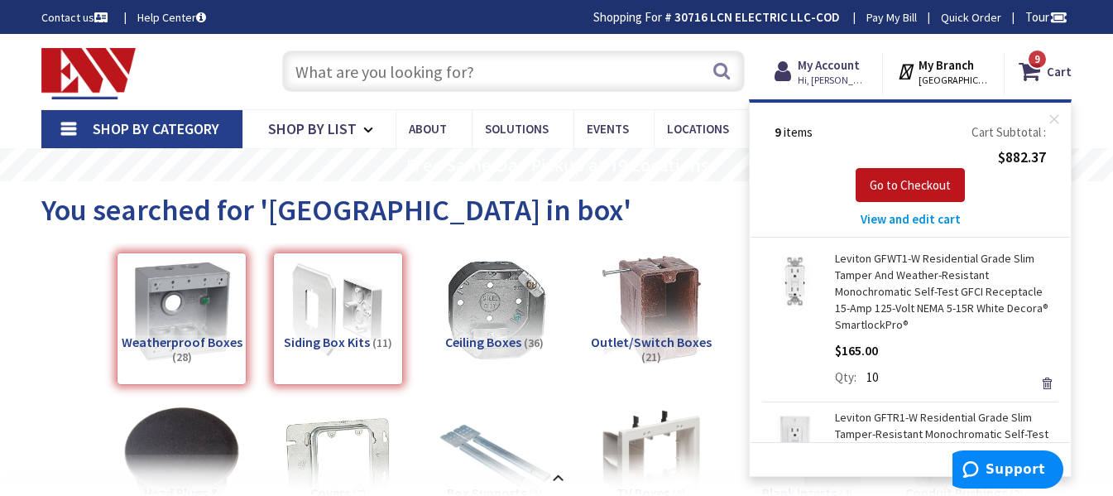
click at [886, 216] on span "View and edit cart" at bounding box center [911, 219] width 100 height 16
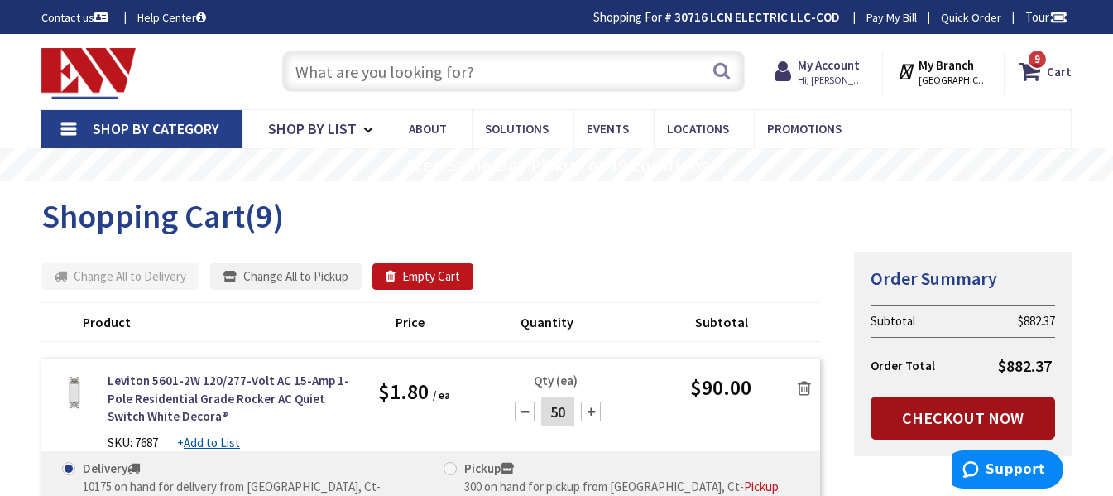
click at [958, 430] on link "Checkout Now" at bounding box center [963, 417] width 185 height 43
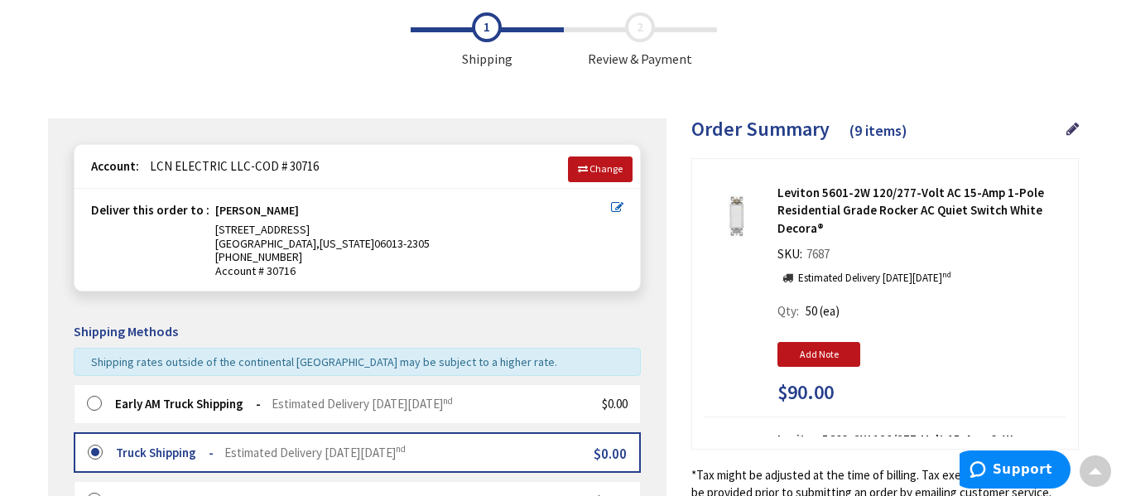
scroll to position [82, 0]
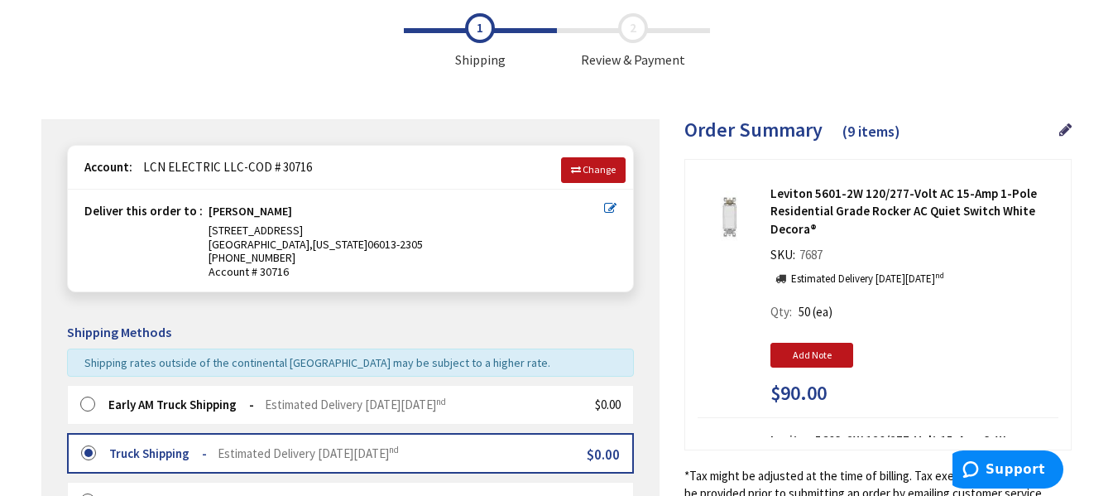
click at [608, 204] on icon at bounding box center [610, 208] width 12 height 12
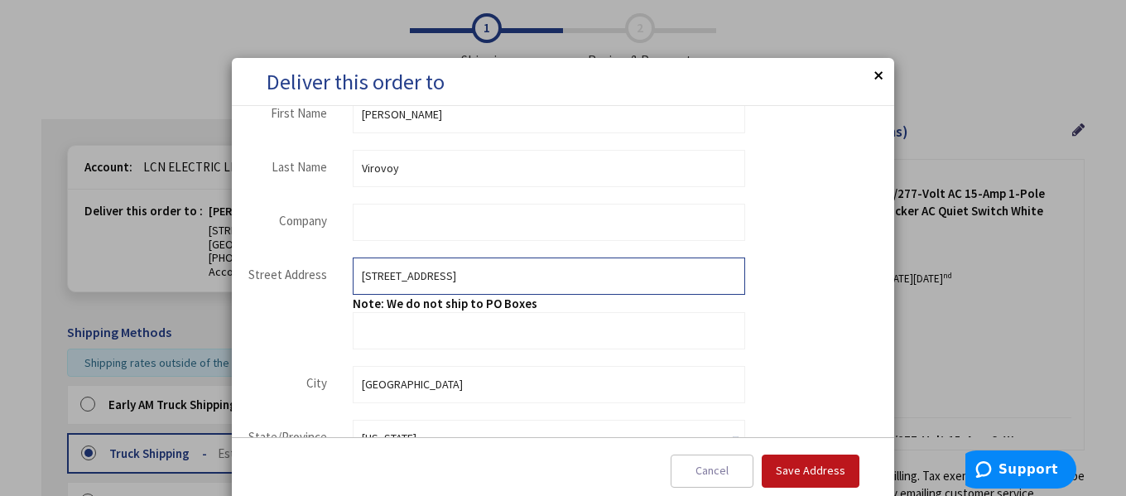
click at [493, 276] on input "[STREET_ADDRESS]" at bounding box center [549, 275] width 392 height 37
type input "1"
type input "[STREET_ADDRESS]"
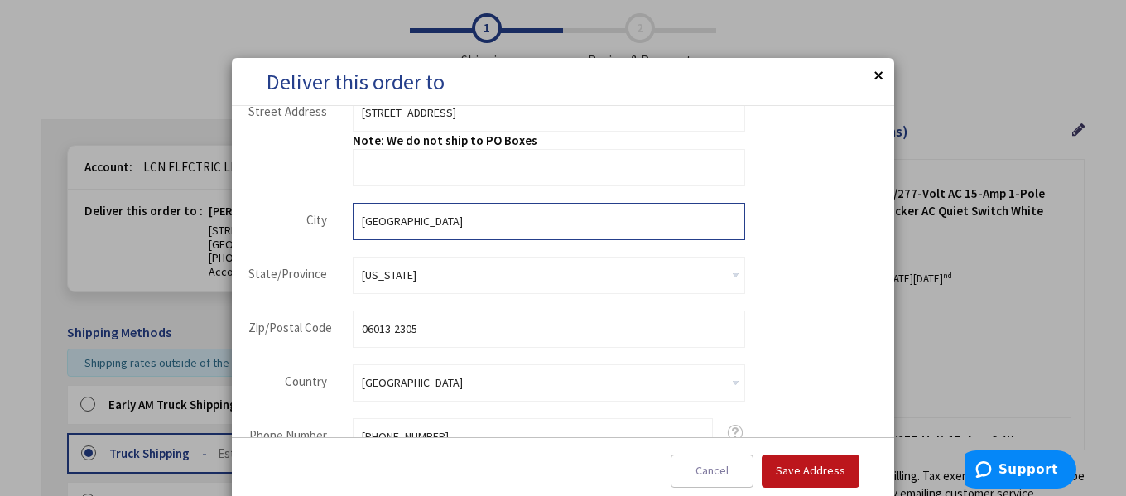
type input "Newington"
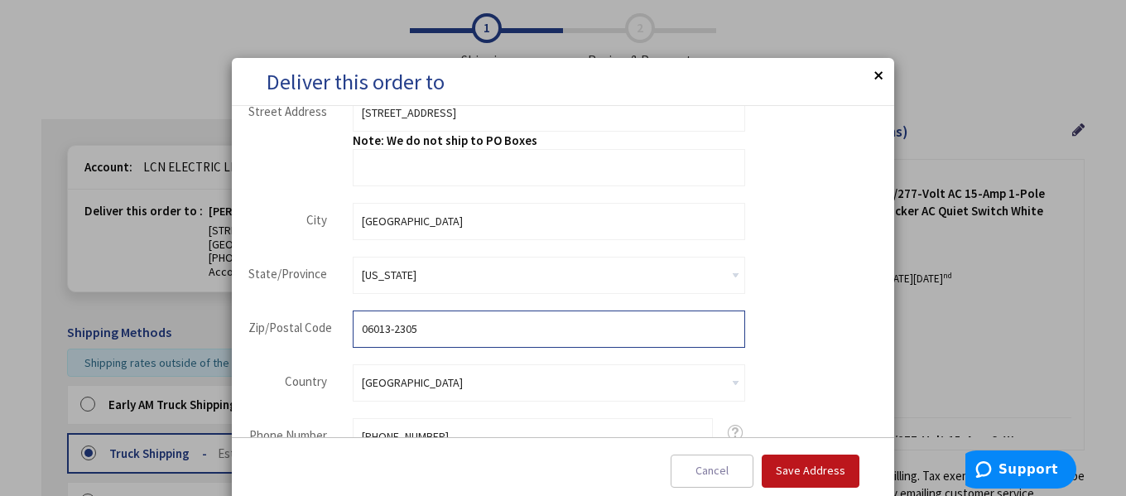
click at [437, 327] on input "06013-2305" at bounding box center [549, 328] width 392 height 37
type input "0"
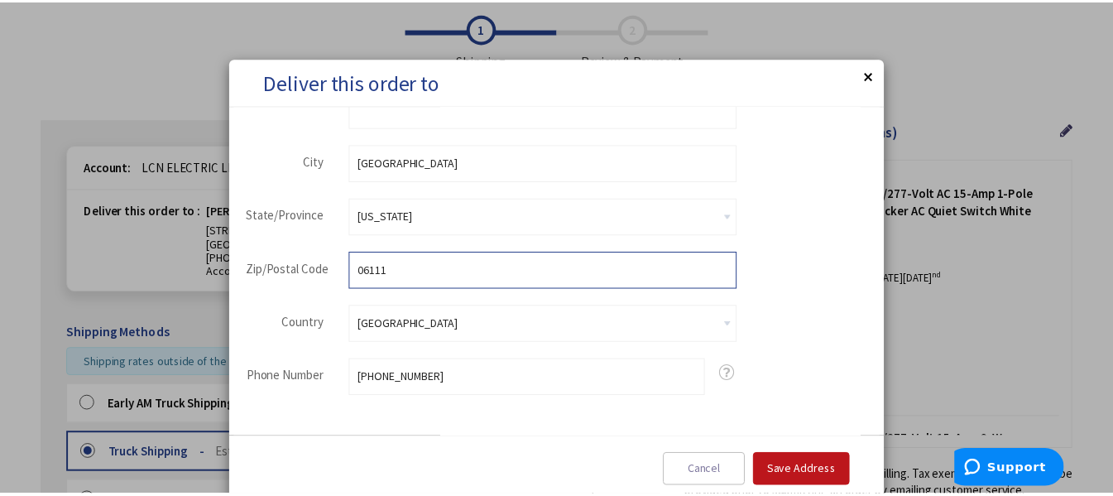
scroll to position [313, 0]
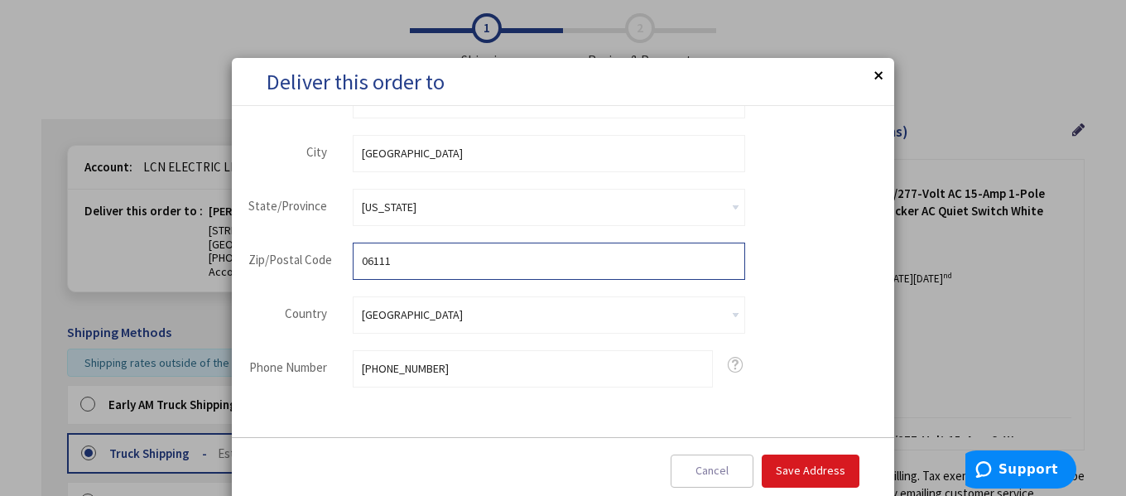
type input "06111"
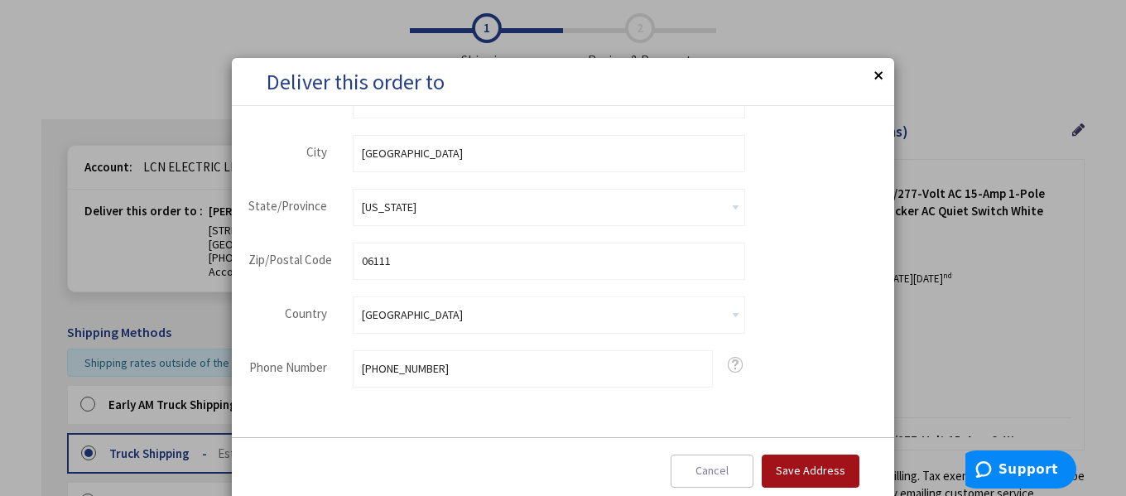
click at [804, 463] on span "Save Address" at bounding box center [810, 470] width 70 height 15
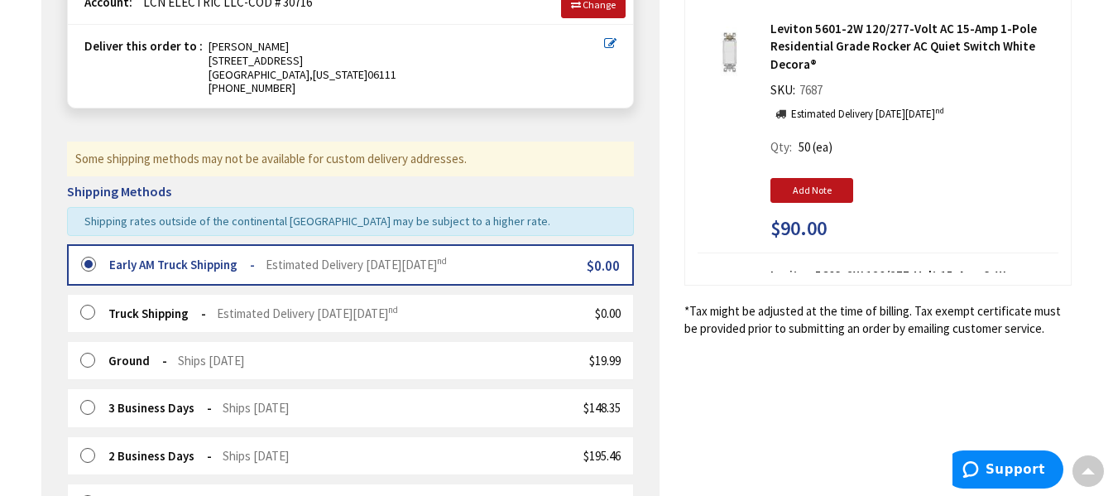
scroll to position [247, 0]
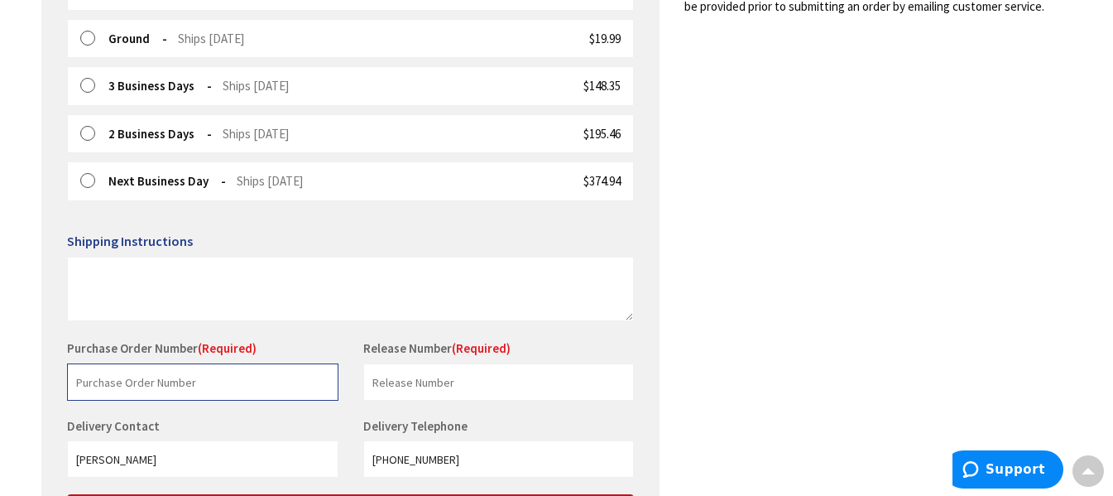
click at [139, 377] on input "text" at bounding box center [202, 381] width 271 height 37
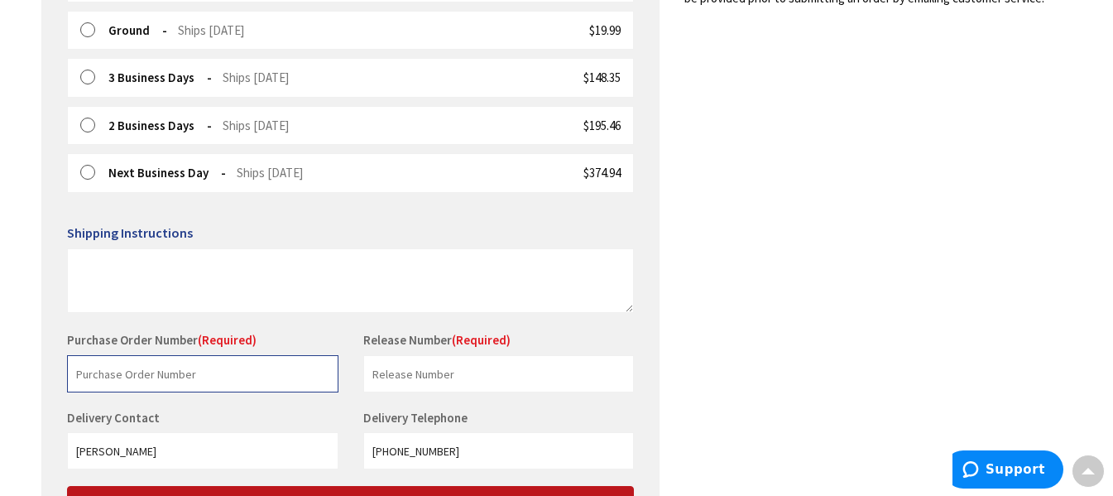
scroll to position [578, 0]
type input "10 Collins Lane"
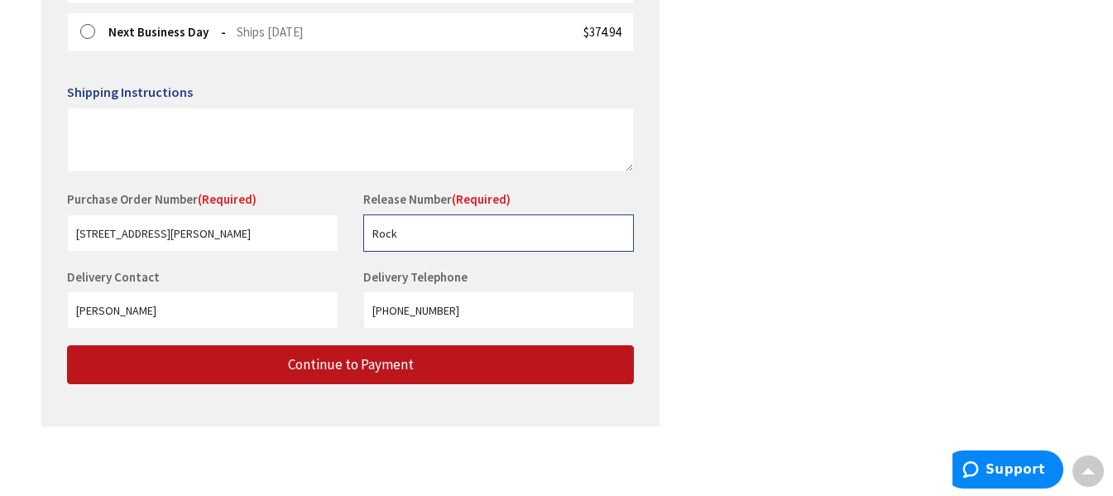
scroll to position [718, 0]
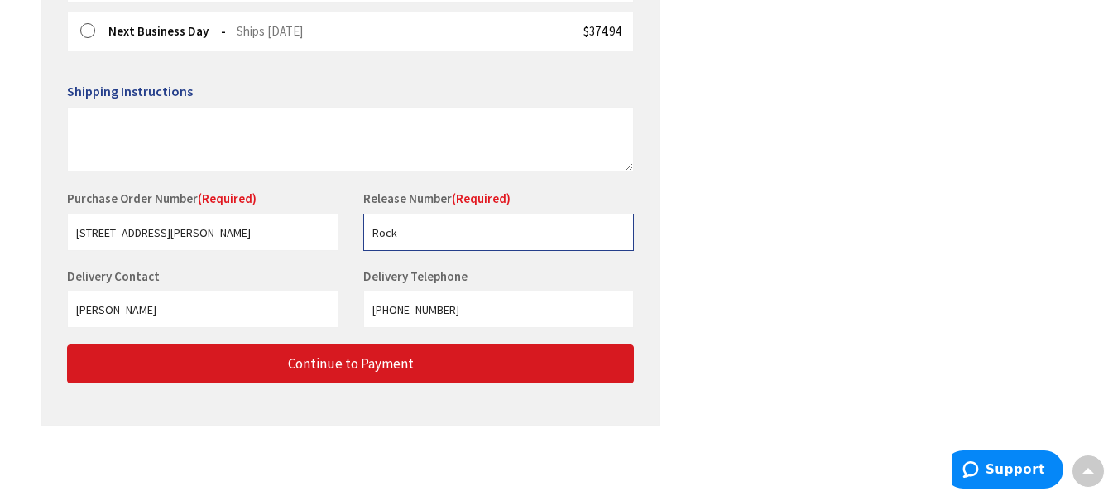
type input "Rock"
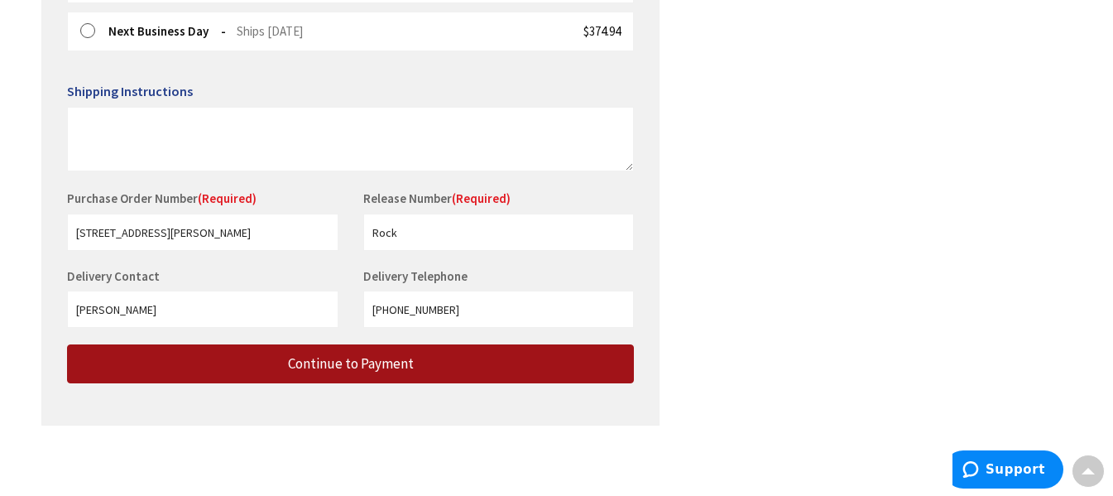
click at [217, 363] on button "Continue to Payment" at bounding box center [350, 363] width 567 height 39
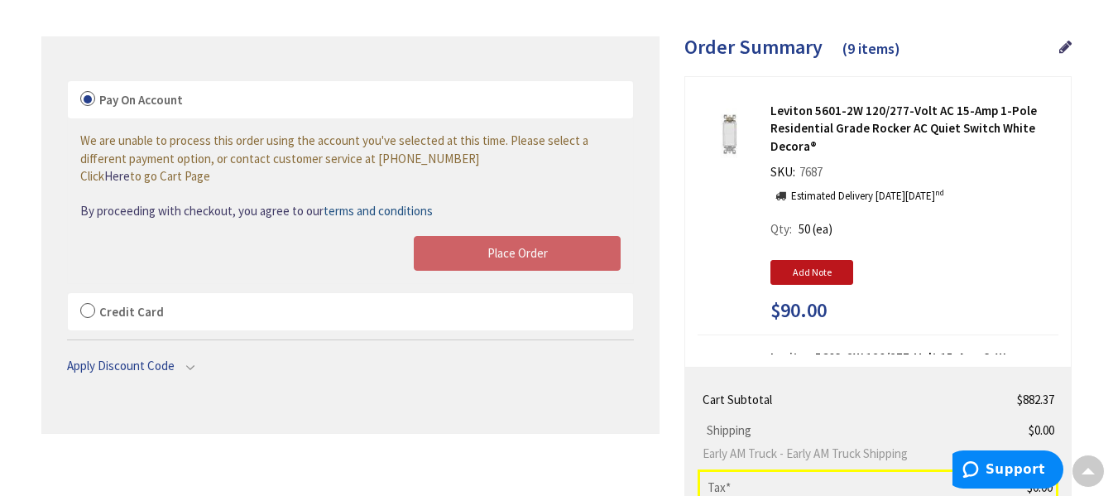
scroll to position [166, 0]
click at [89, 314] on label "Credit Card" at bounding box center [350, 311] width 565 height 38
click at [68, 295] on input "Credit Card" at bounding box center [68, 295] width 0 height 0
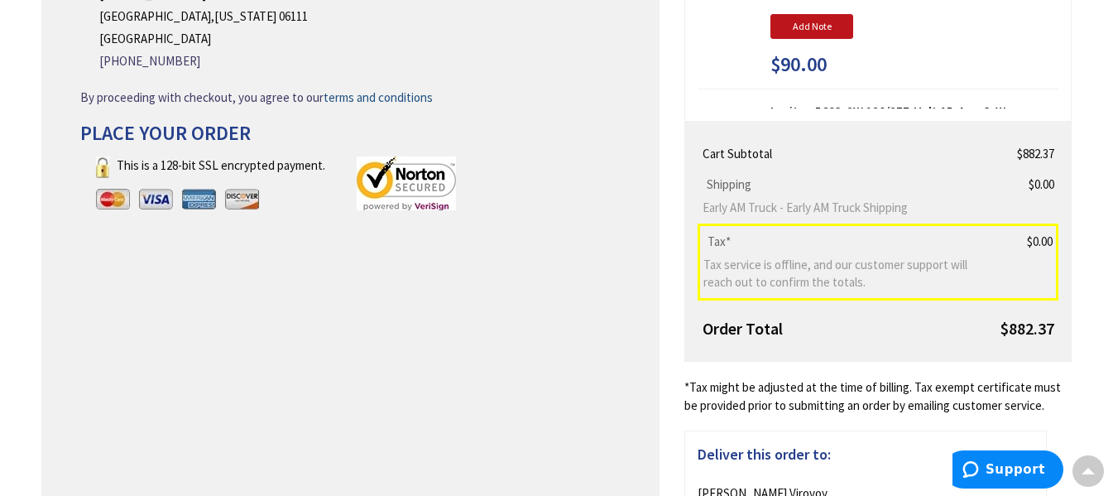
scroll to position [411, 0]
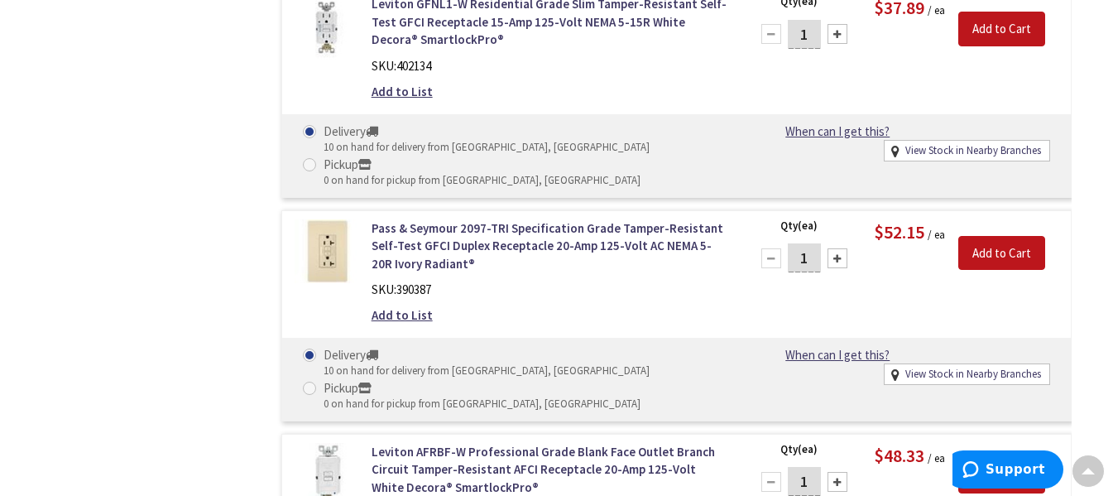
scroll to position [9847, 0]
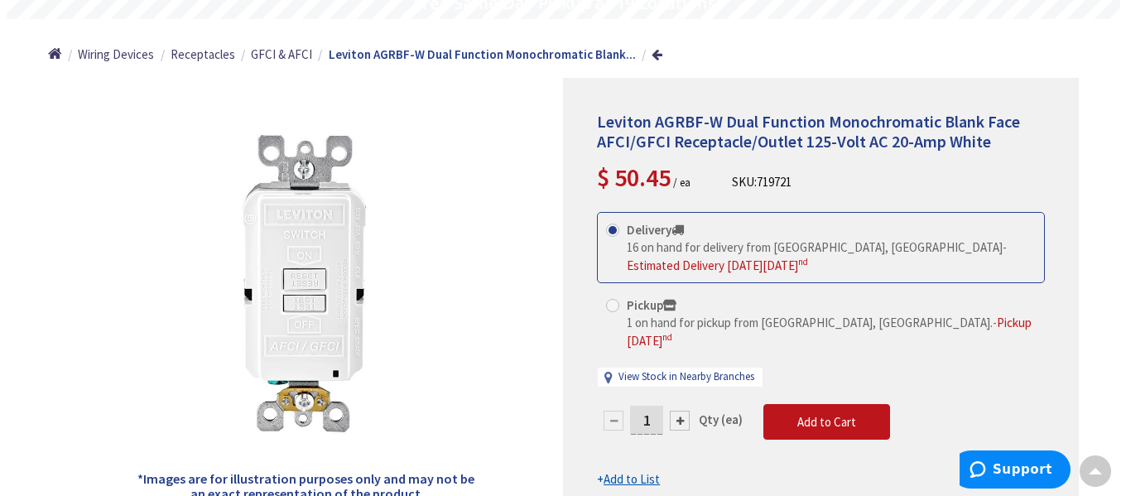
scroll to position [163, 0]
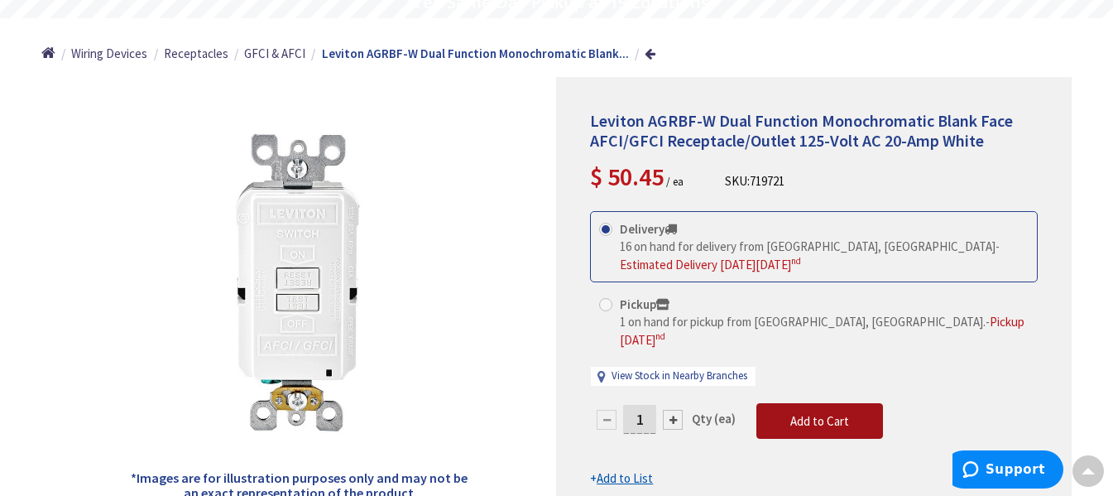
click at [797, 413] on span "Add to Cart" at bounding box center [819, 421] width 59 height 16
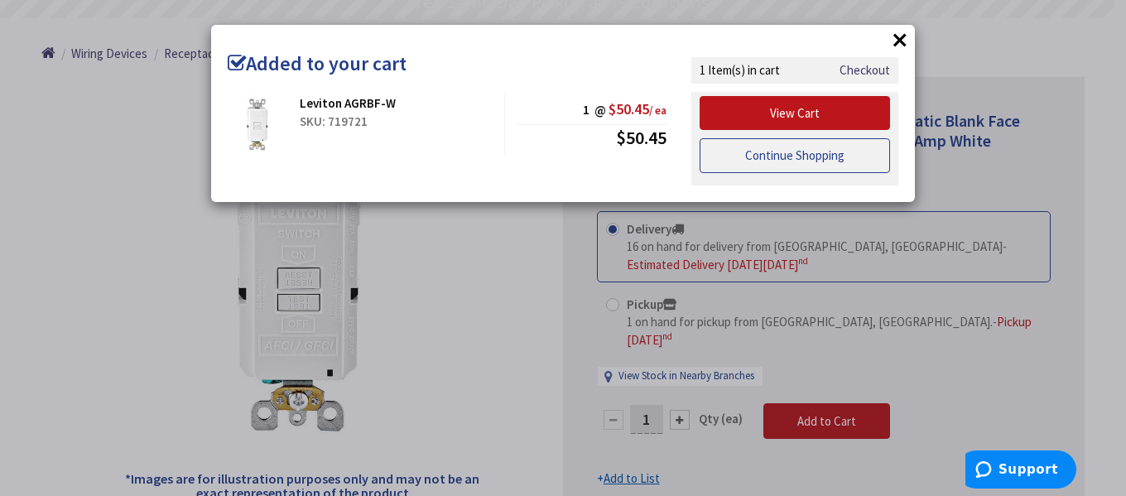
scroll to position [0, 0]
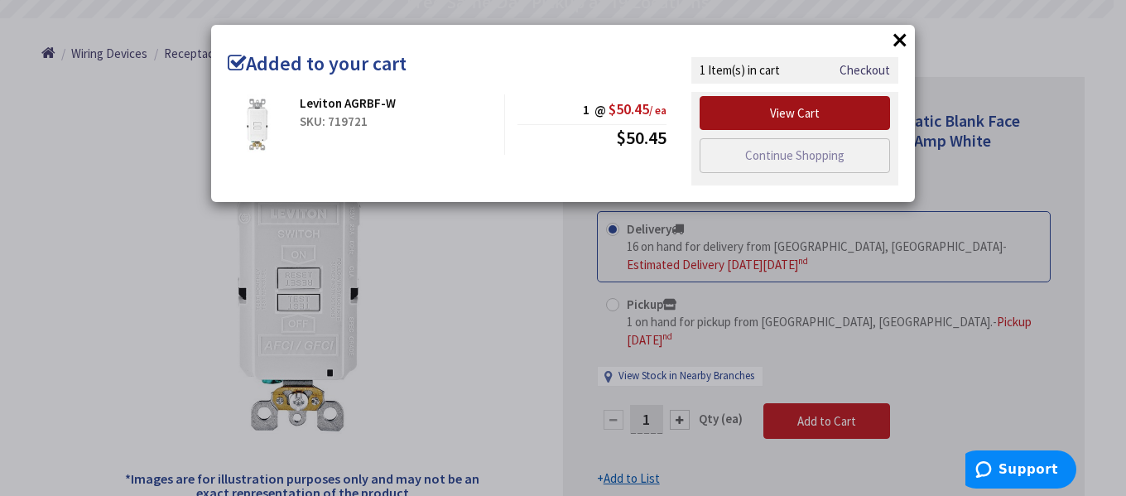
click at [812, 102] on link "View Cart" at bounding box center [794, 113] width 190 height 35
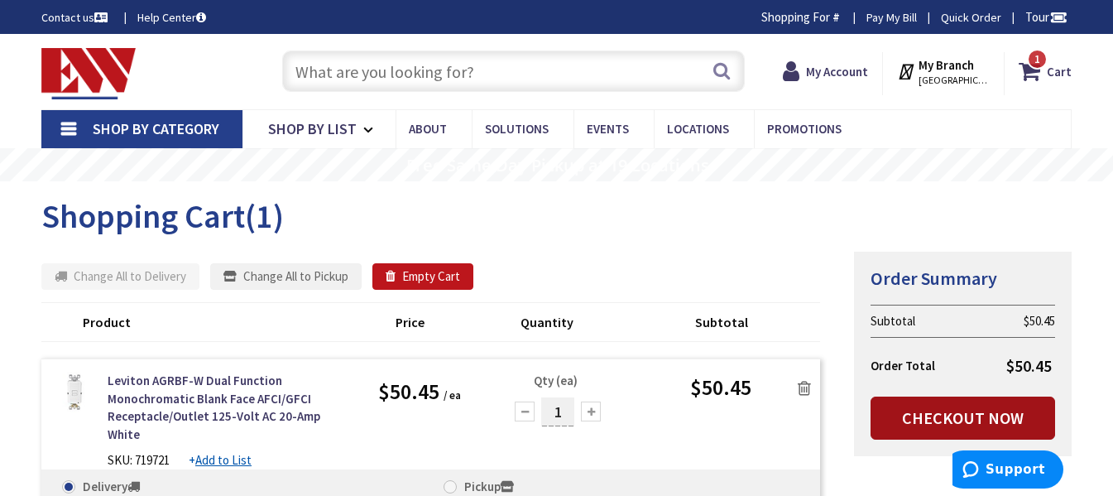
click at [914, 419] on link "Checkout Now" at bounding box center [963, 417] width 185 height 43
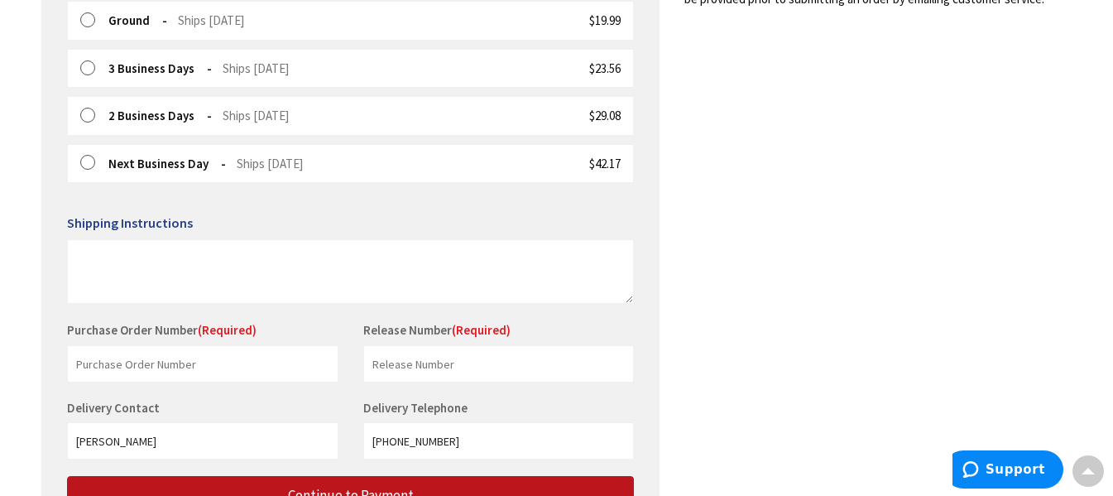
scroll to position [564, 0]
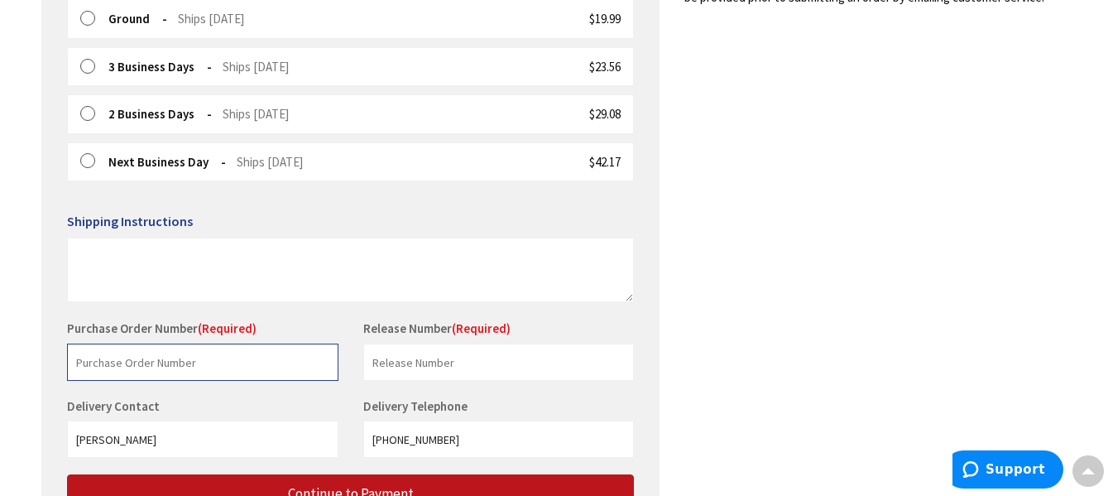
click at [148, 358] on input "text" at bounding box center [202, 361] width 271 height 37
type input "m"
type input "[GEOGRAPHIC_DATA]"
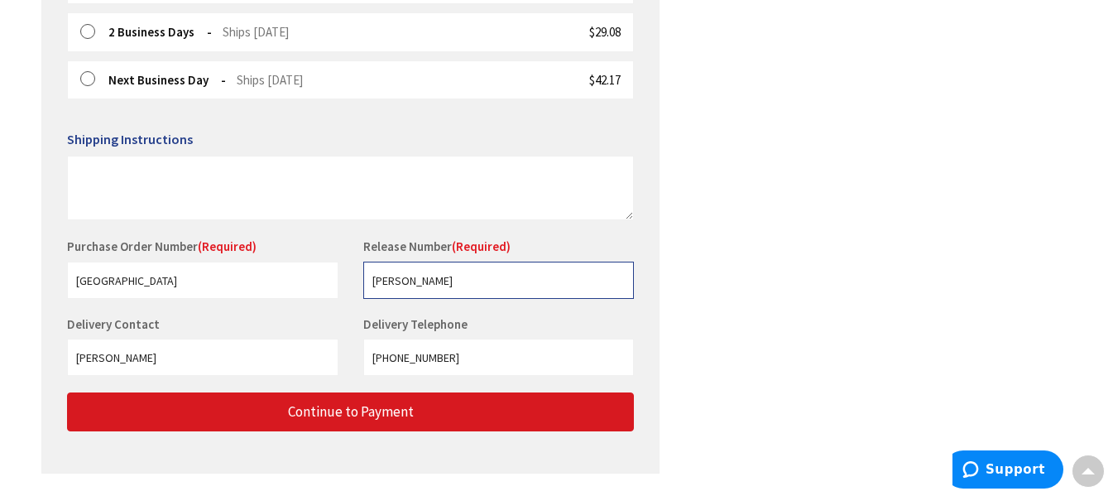
scroll to position [647, 0]
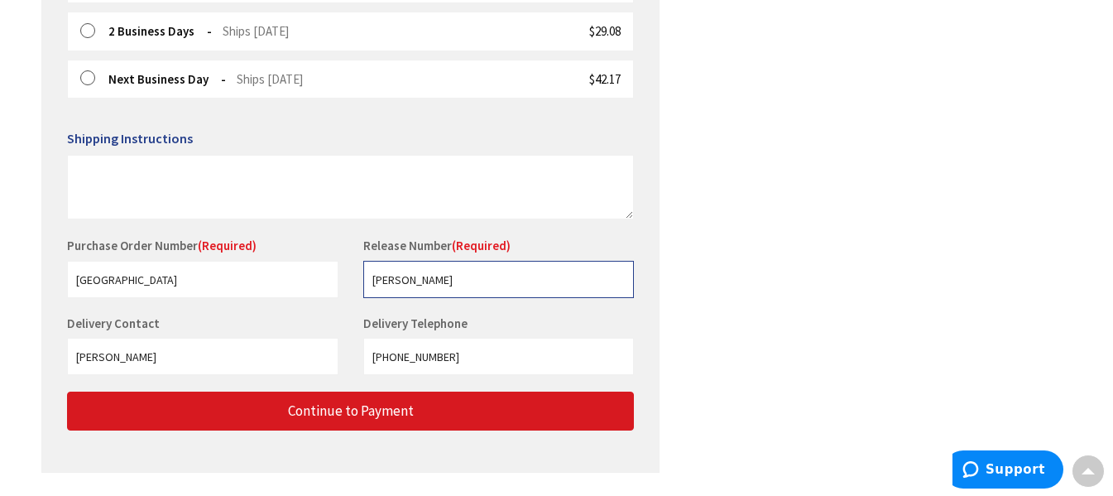
type input "[PERSON_NAME]"
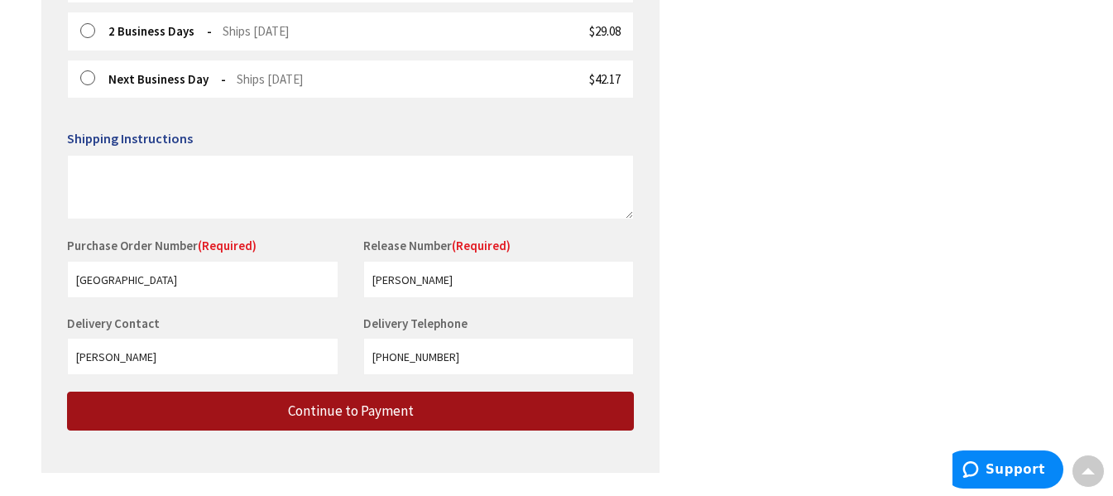
click at [239, 402] on button "Continue to Payment" at bounding box center [350, 410] width 567 height 39
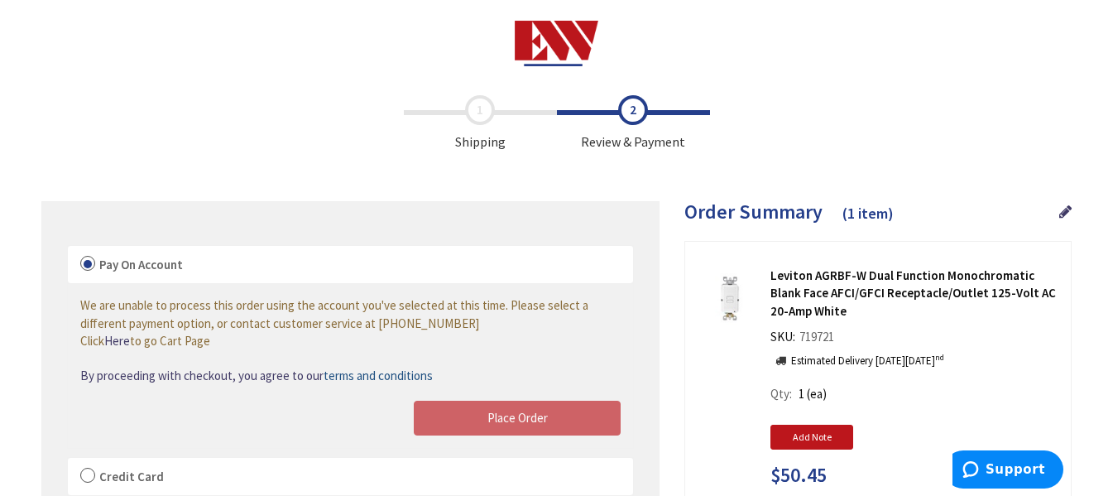
click at [80, 473] on label "Credit Card" at bounding box center [350, 477] width 565 height 38
click at [68, 461] on input "Credit Card" at bounding box center [68, 461] width 0 height 0
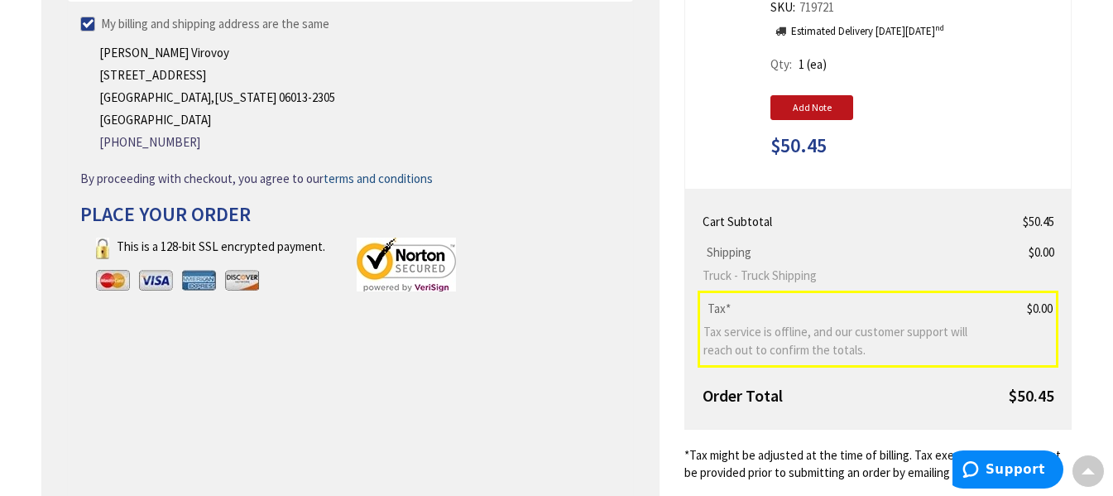
scroll to position [330, 0]
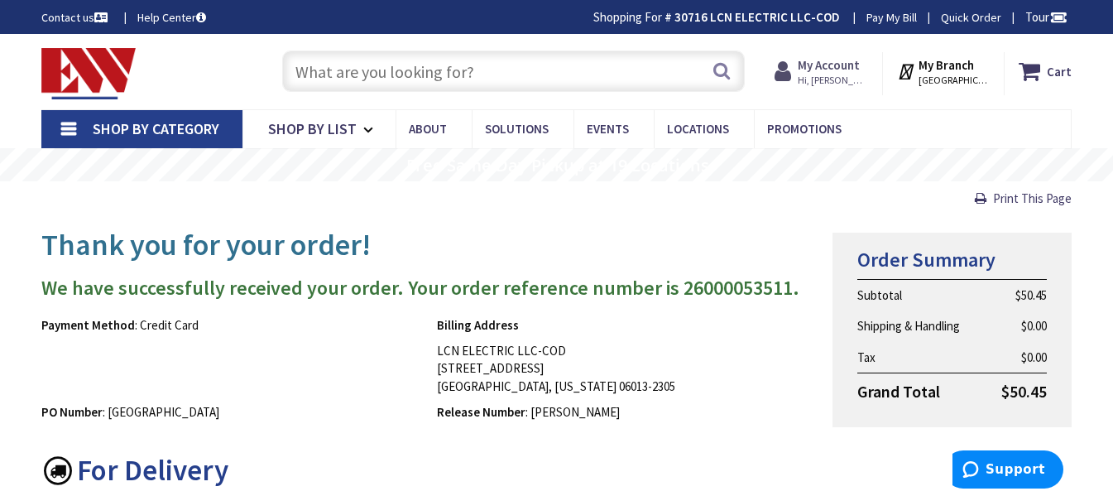
click at [836, 74] on span "Hi, [PERSON_NAME]" at bounding box center [833, 80] width 70 height 13
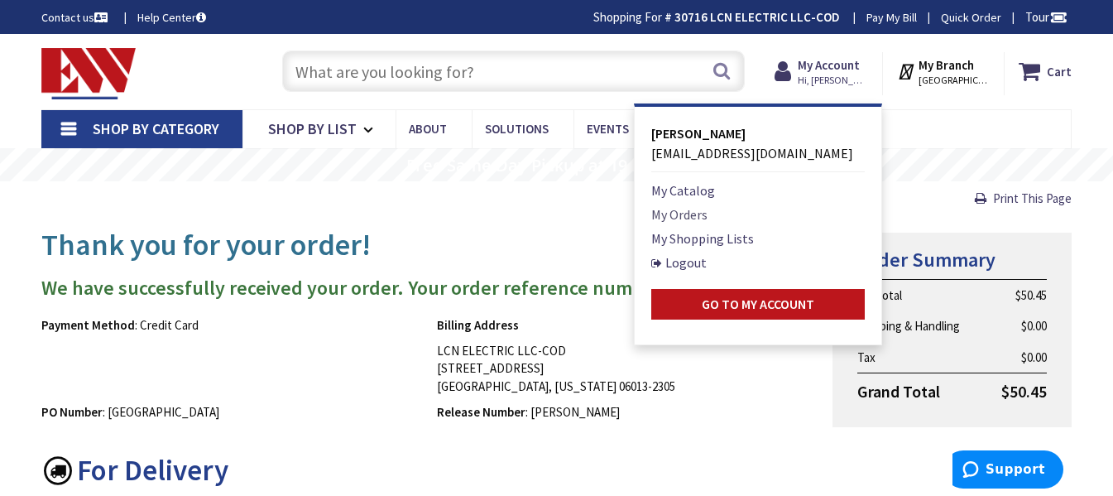
click at [704, 206] on link "My Orders" at bounding box center [679, 214] width 56 height 20
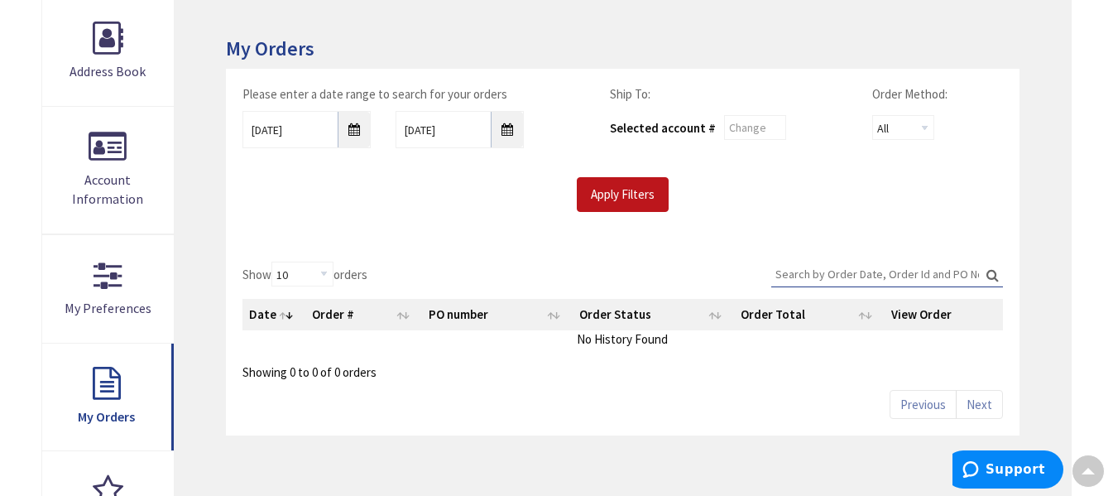
scroll to position [247, 0]
click at [633, 194] on input "Apply Filters" at bounding box center [623, 193] width 92 height 35
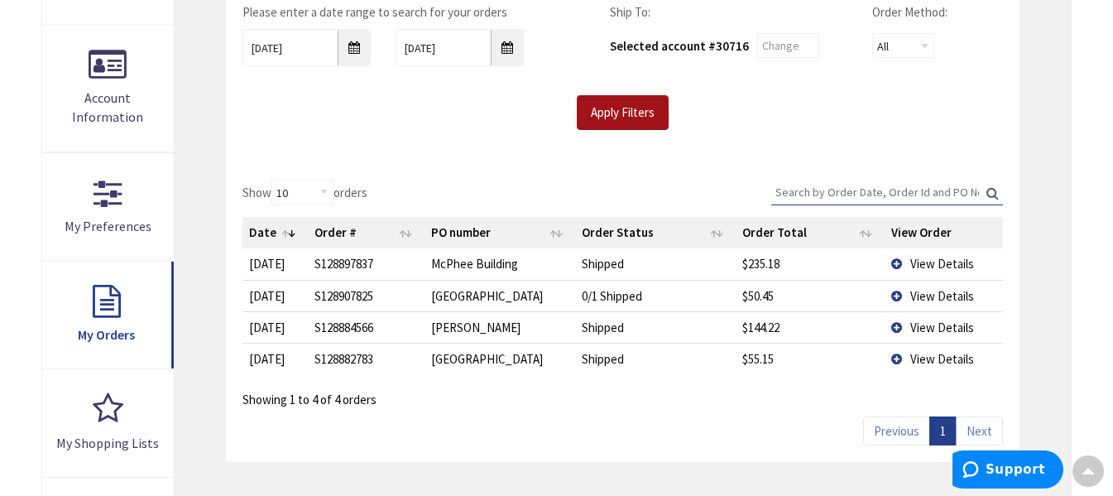
scroll to position [329, 0]
click at [895, 323] on td "View Details" at bounding box center [944, 325] width 118 height 31
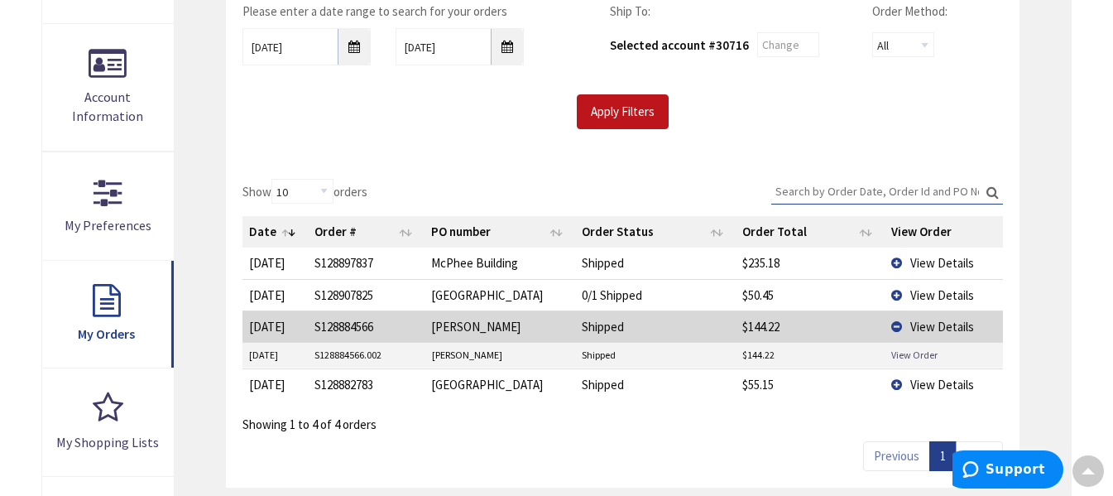
click at [910, 351] on link "View Order" at bounding box center [914, 355] width 46 height 14
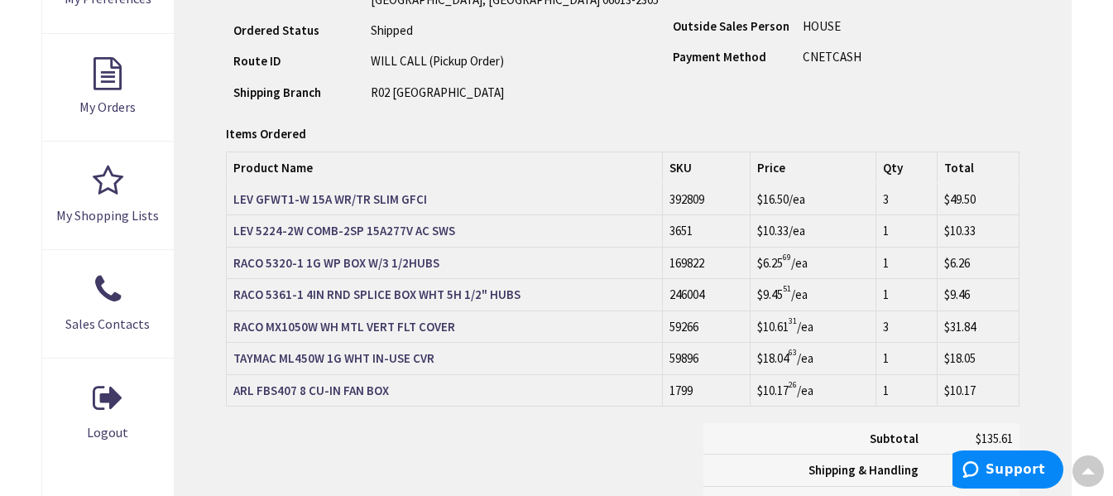
scroll to position [555, 0]
click at [358, 260] on strong "RACO 5320-1 1G WP BOX W/3 1/2HUBS" at bounding box center [336, 264] width 206 height 16
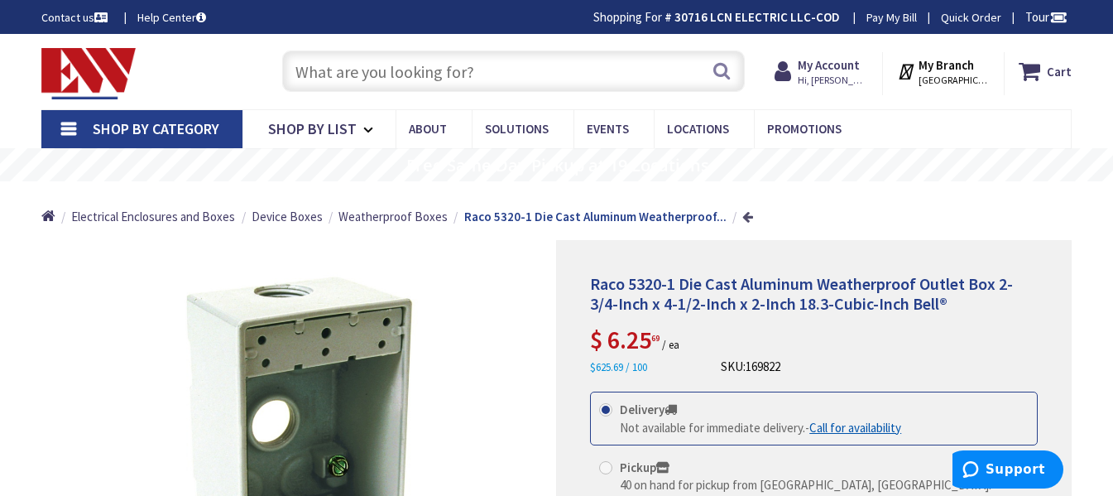
click at [742, 214] on link at bounding box center [747, 216] width 11 height 12
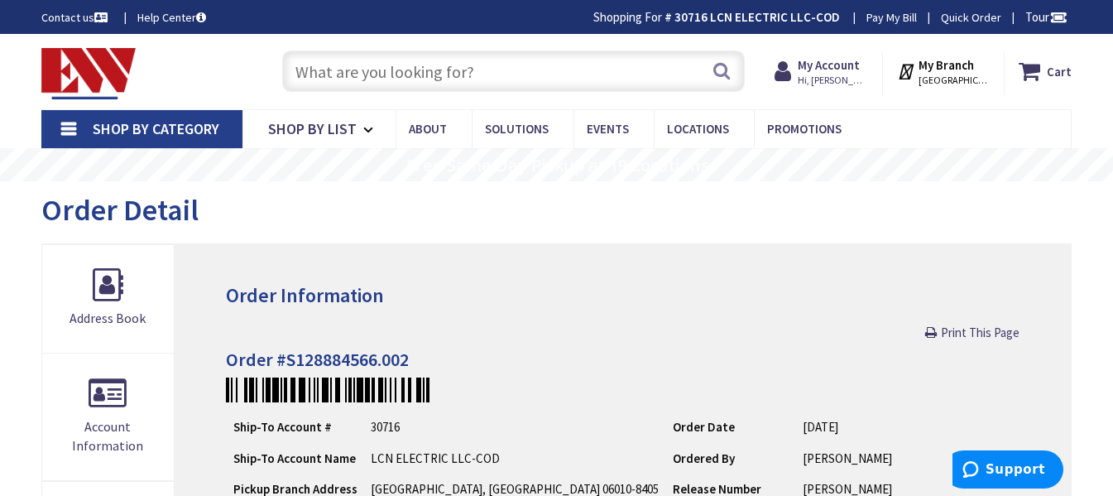
click at [492, 70] on input "text" at bounding box center [513, 70] width 463 height 41
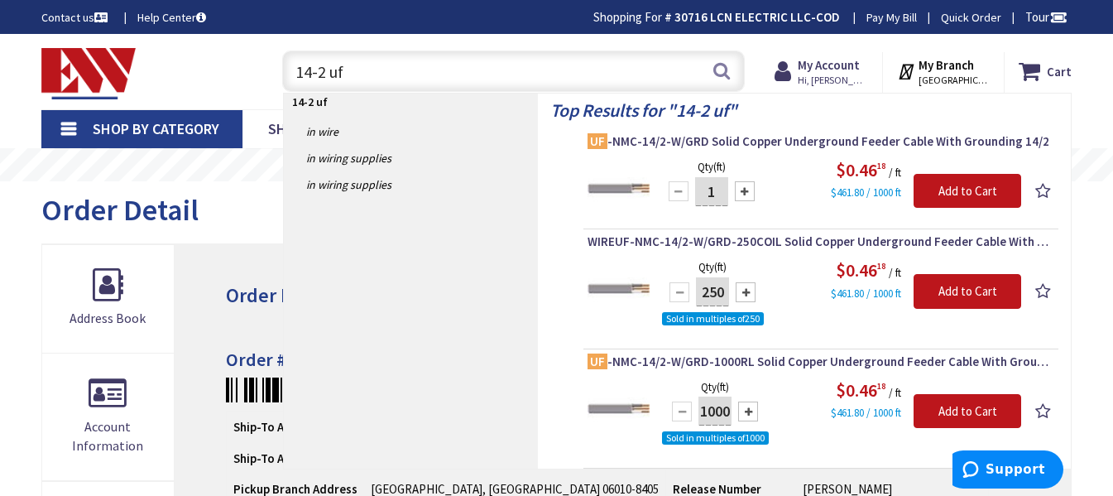
type input "14-2 uf"
